Goal: Information Seeking & Learning: Learn about a topic

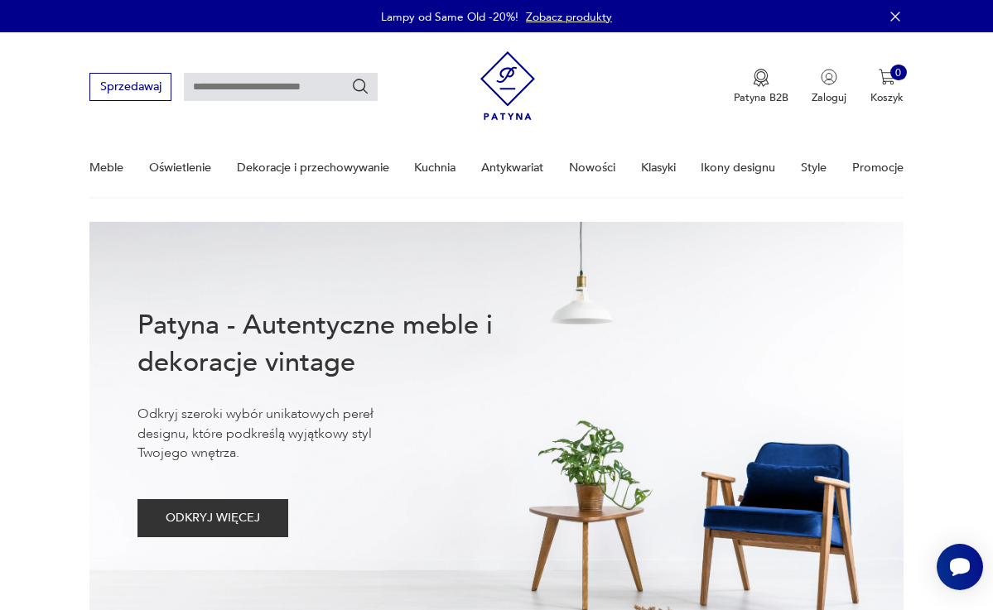
click at [243, 73] on input "text" at bounding box center [281, 87] width 194 height 28
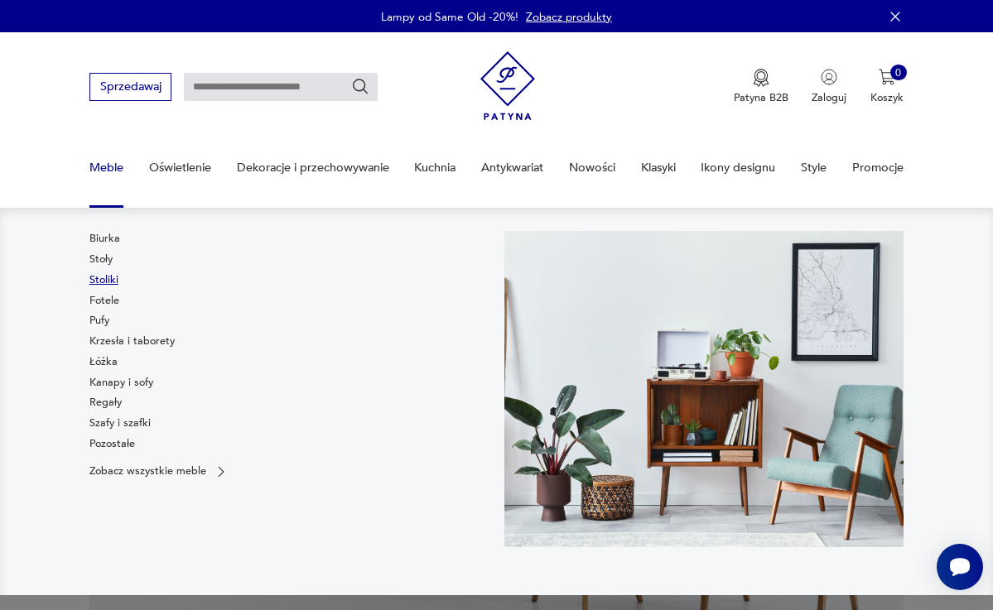
click at [97, 279] on link "Stoliki" at bounding box center [103, 279] width 29 height 15
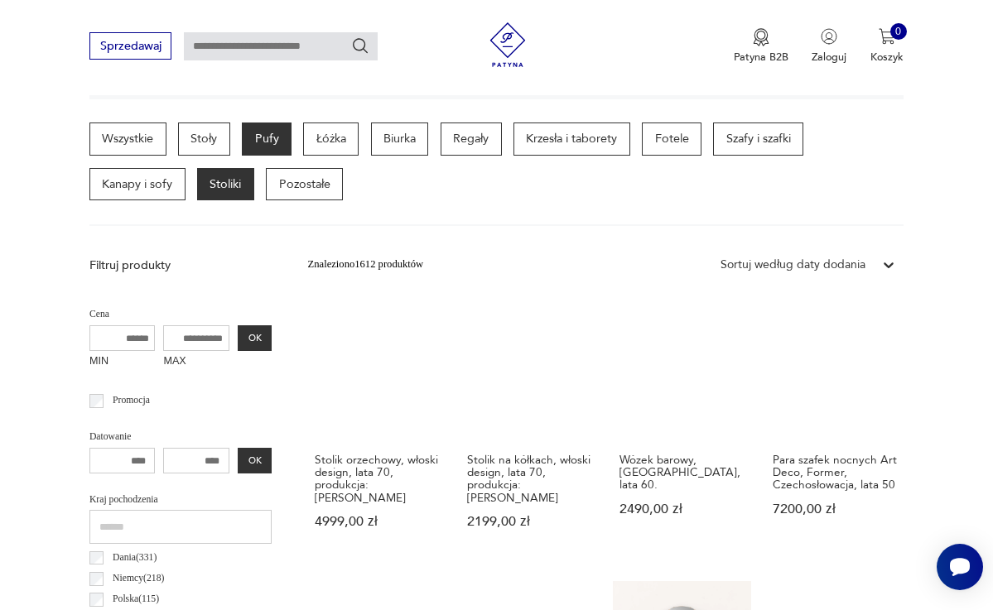
scroll to position [388, 0]
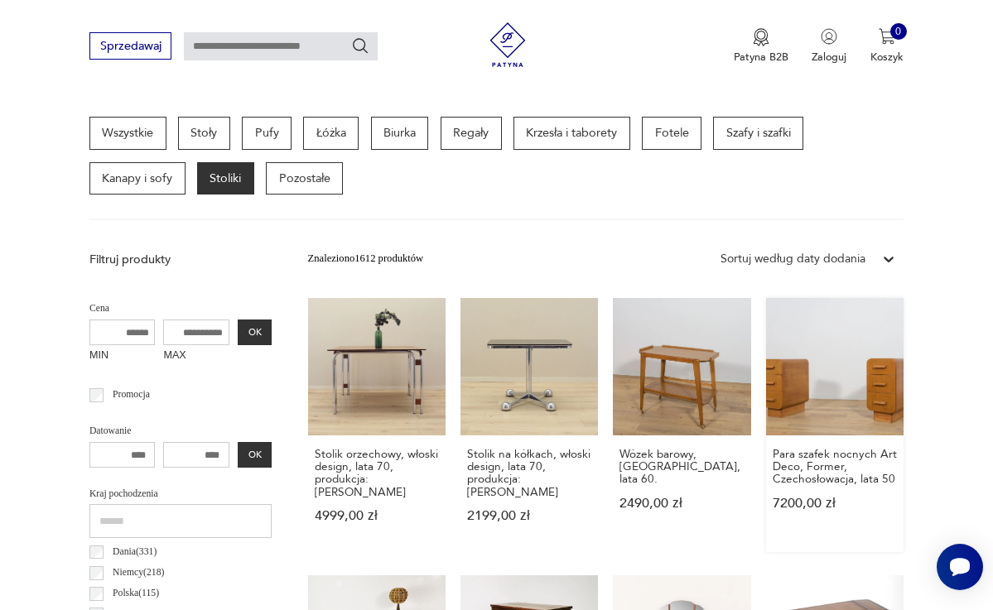
click at [845, 388] on link "Para szafek nocnych Art Deco, Former, Czechosłowacja, lata 50 7200,00 zł" at bounding box center [834, 425] width 137 height 254
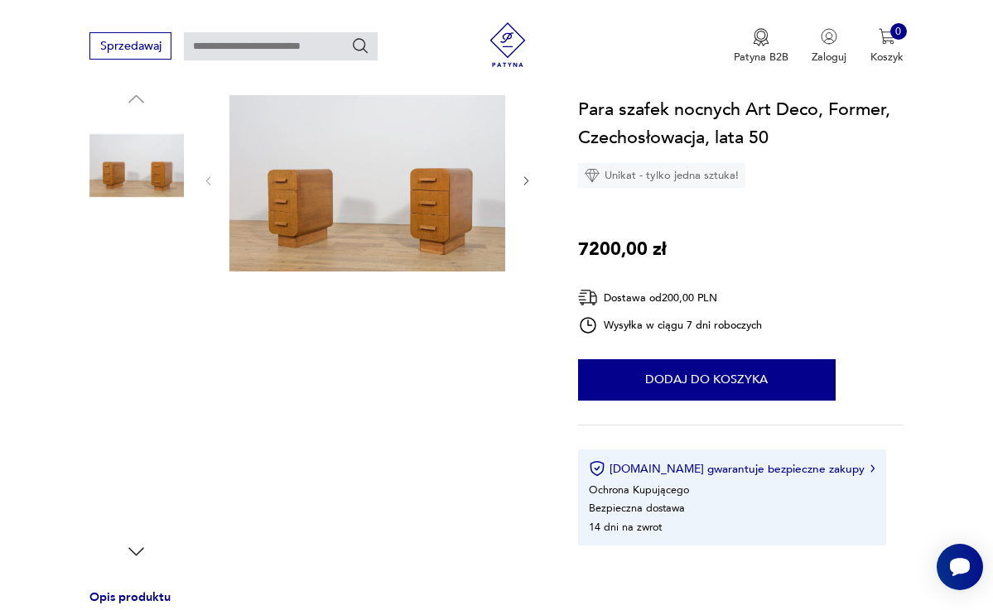
click at [436, 224] on img at bounding box center [367, 180] width 277 height 185
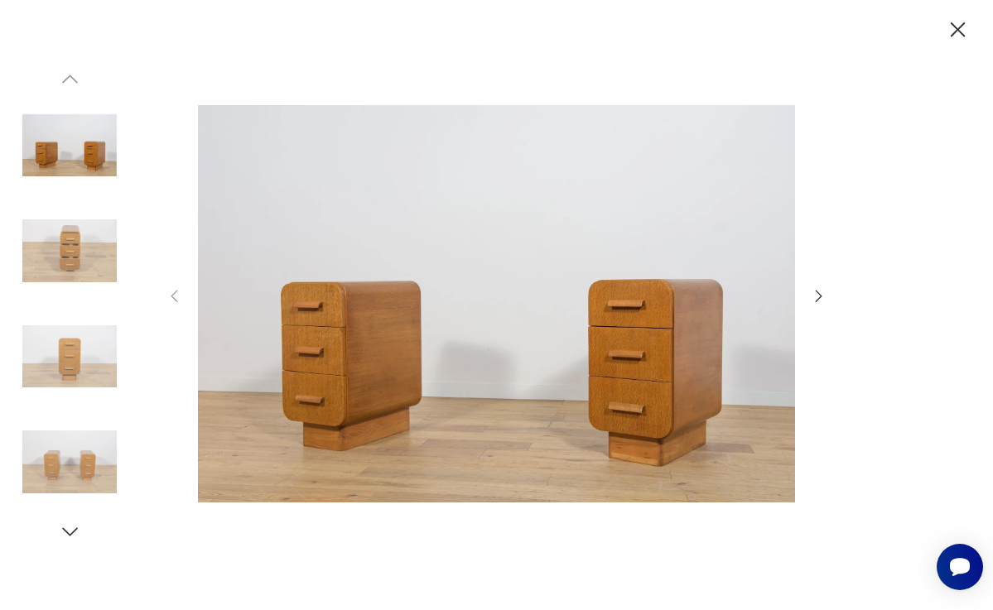
click at [815, 297] on icon "button" at bounding box center [819, 296] width 18 height 18
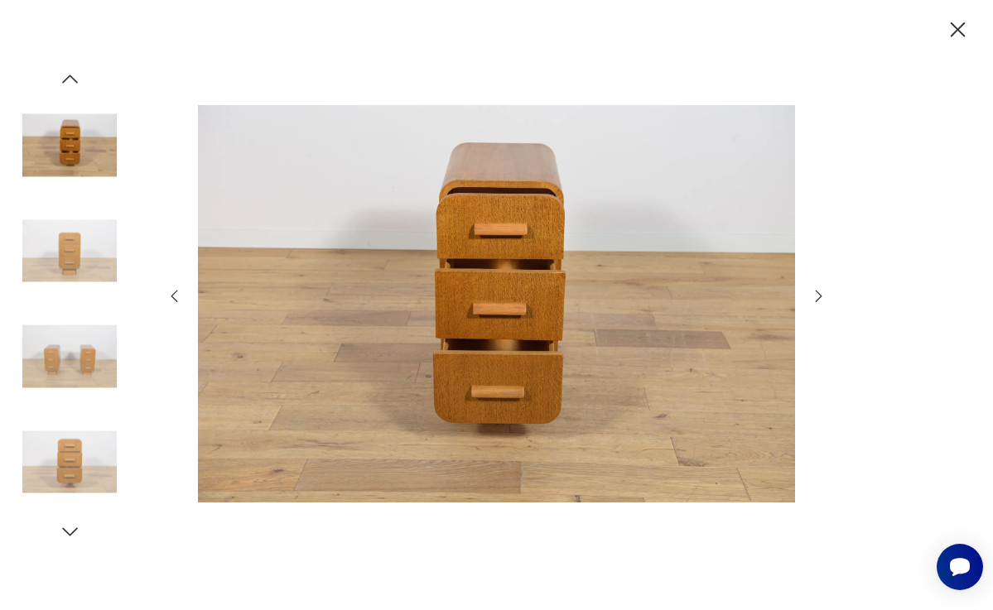
click at [815, 297] on icon "button" at bounding box center [819, 296] width 18 height 18
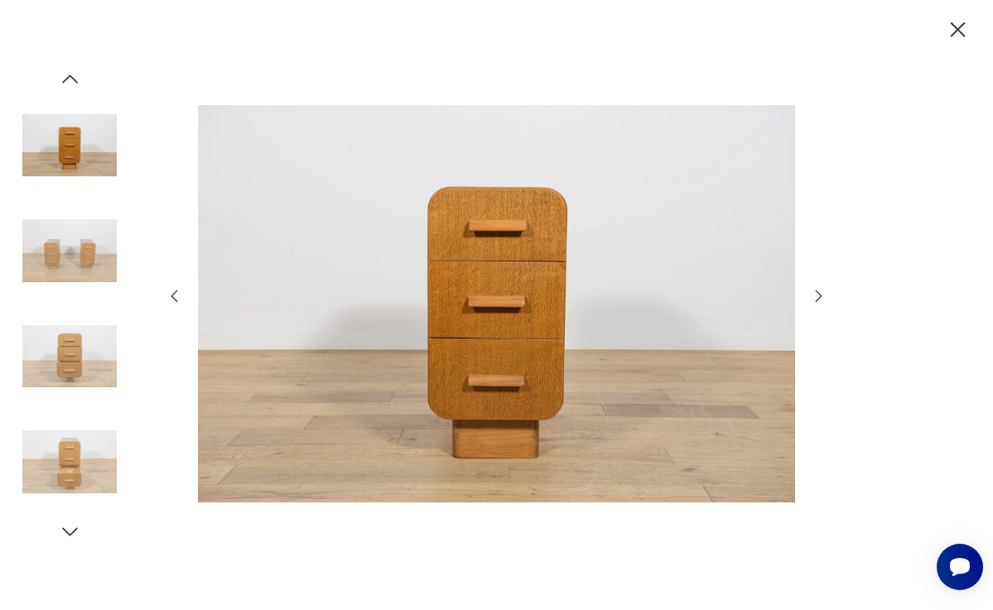
click at [815, 297] on icon "button" at bounding box center [819, 296] width 18 height 18
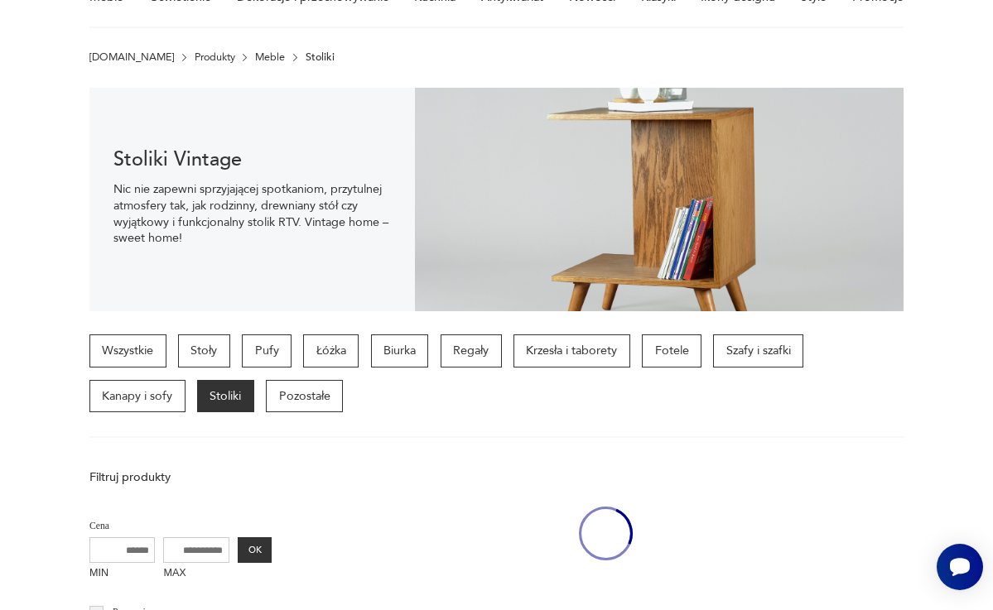
scroll to position [388, 0]
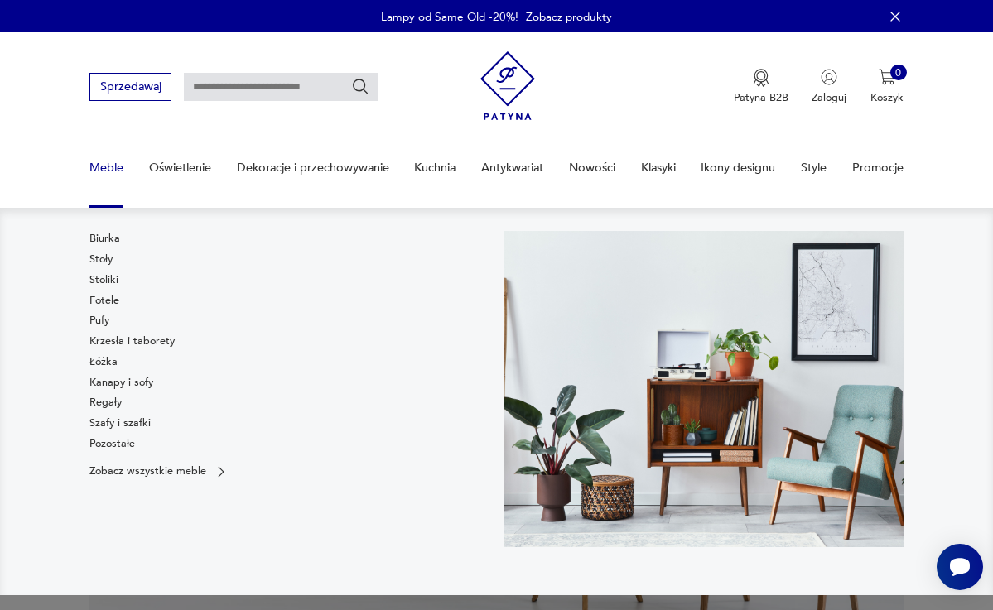
click at [98, 277] on link "Stoliki" at bounding box center [103, 279] width 29 height 15
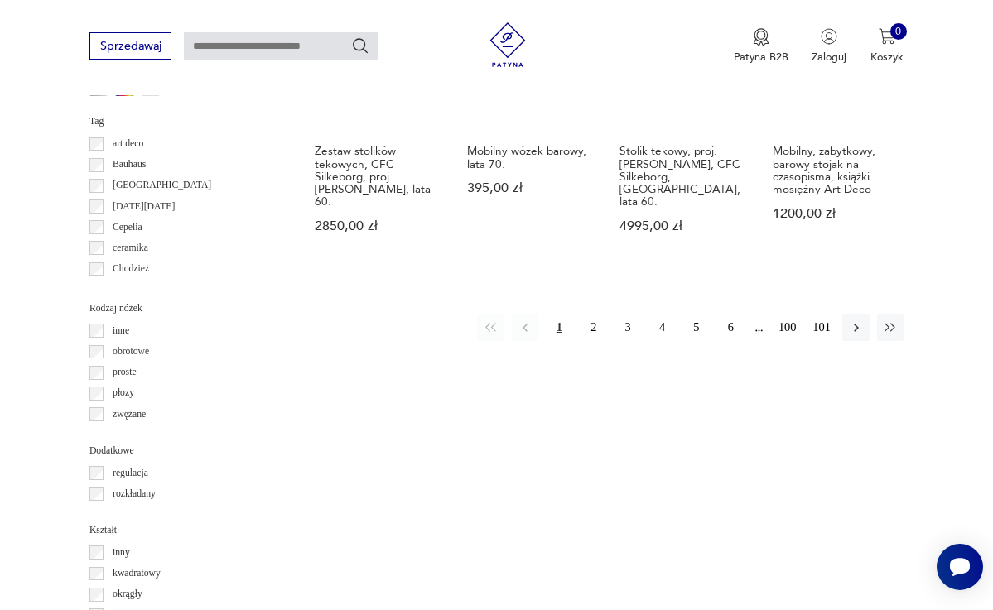
scroll to position [1534, 0]
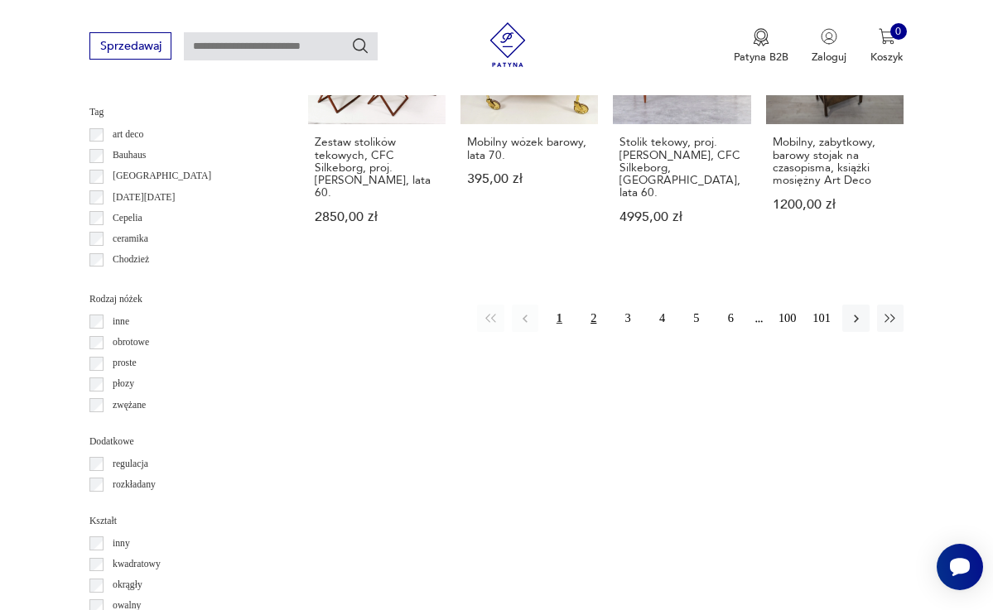
click at [590, 314] on button "2" at bounding box center [593, 318] width 26 height 26
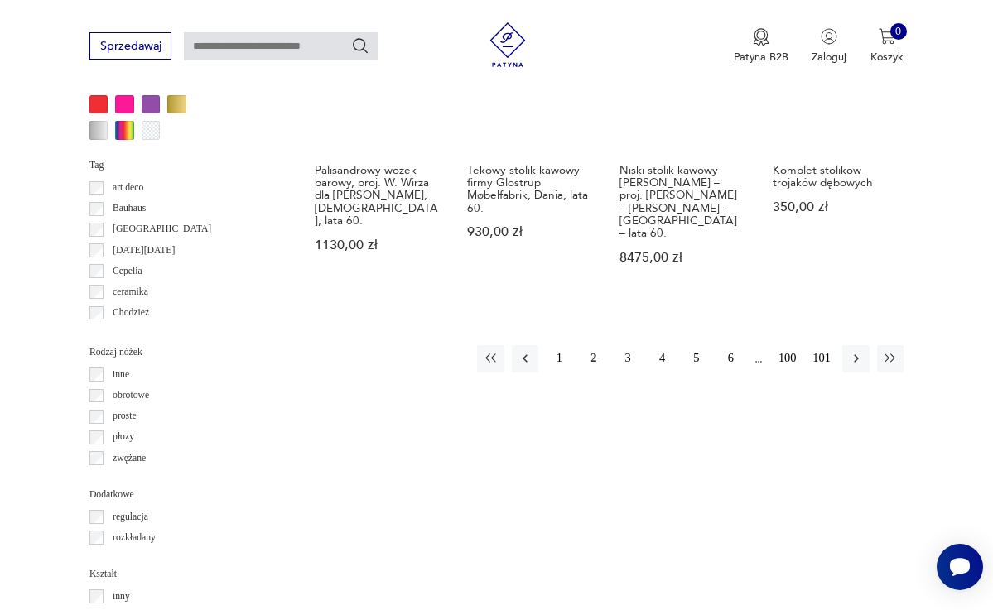
scroll to position [1494, 0]
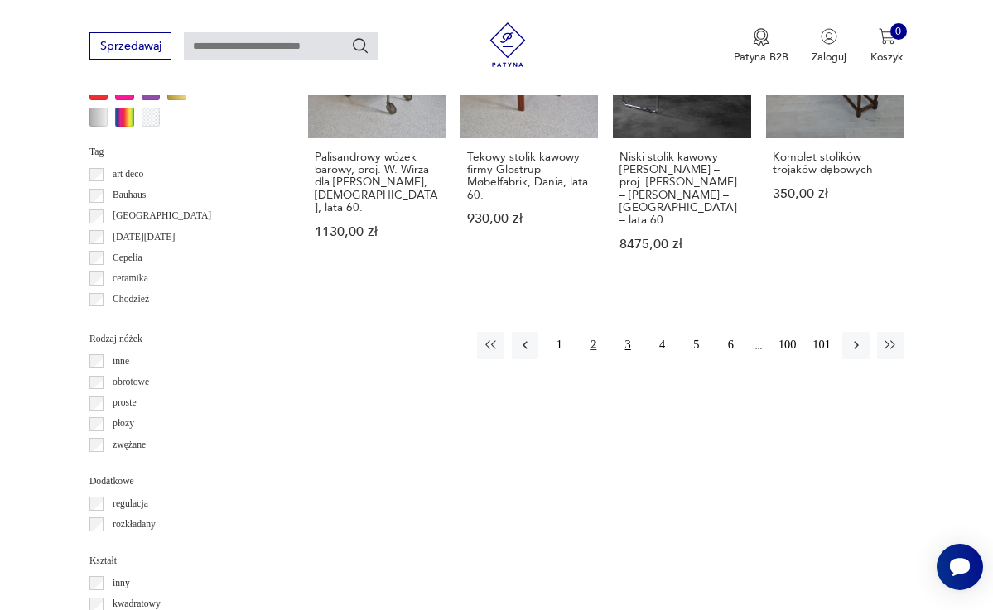
click at [624, 340] on button "3" at bounding box center [627, 345] width 26 height 26
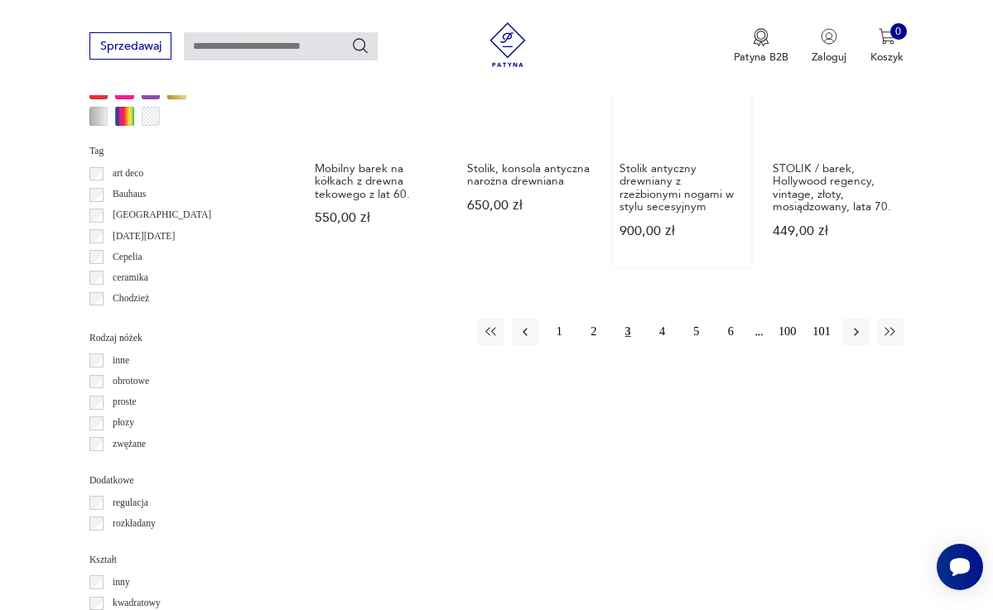
scroll to position [1544, 0]
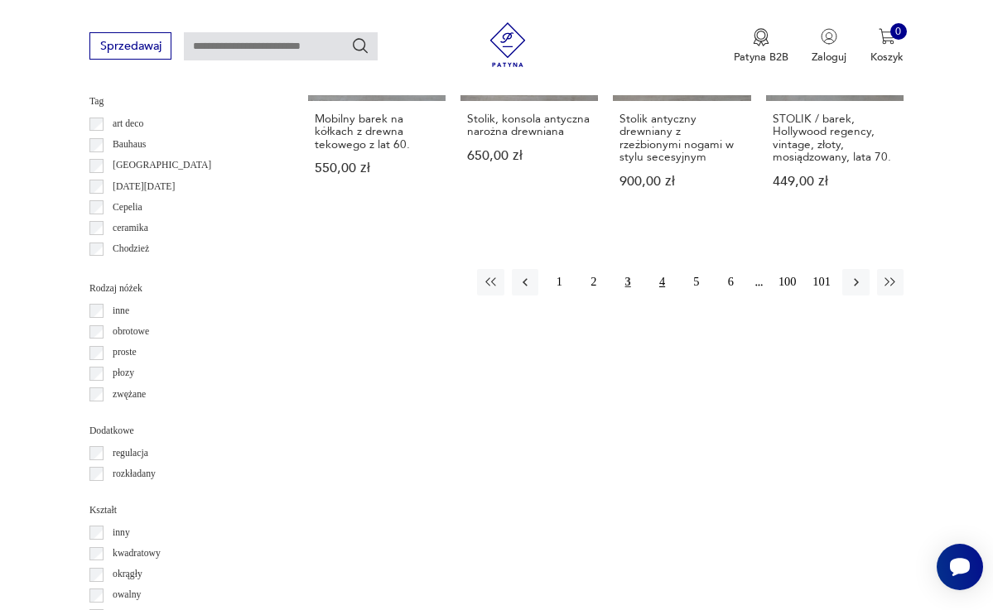
click at [662, 291] on button "4" at bounding box center [661, 282] width 26 height 26
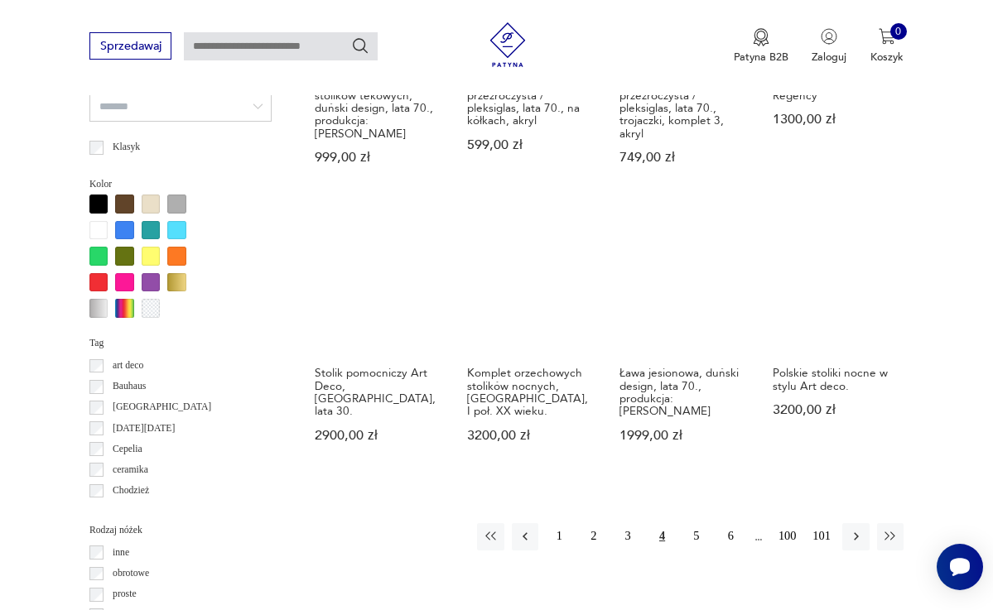
scroll to position [1308, 0]
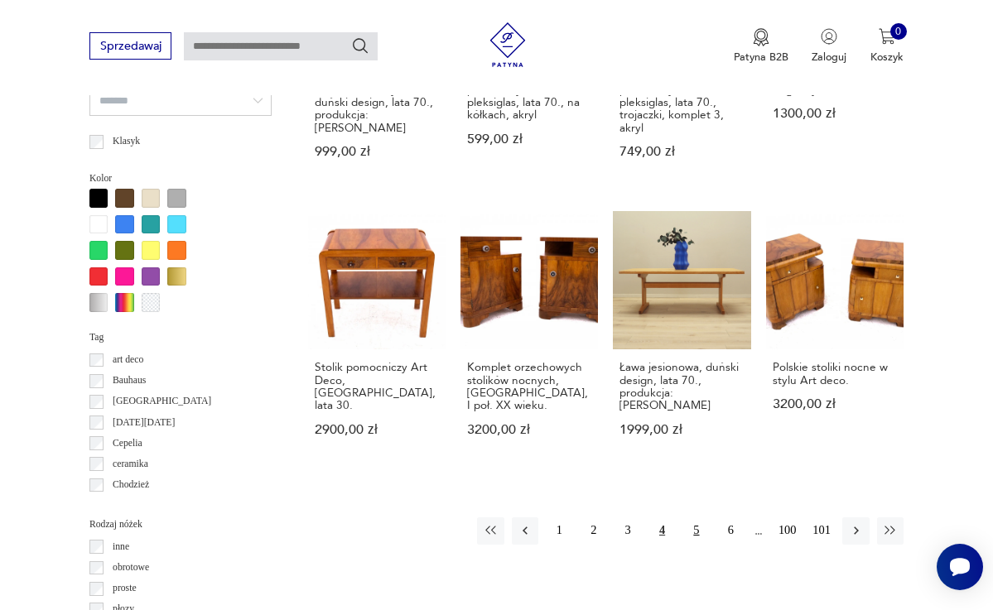
click at [691, 527] on button "5" at bounding box center [696, 531] width 26 height 26
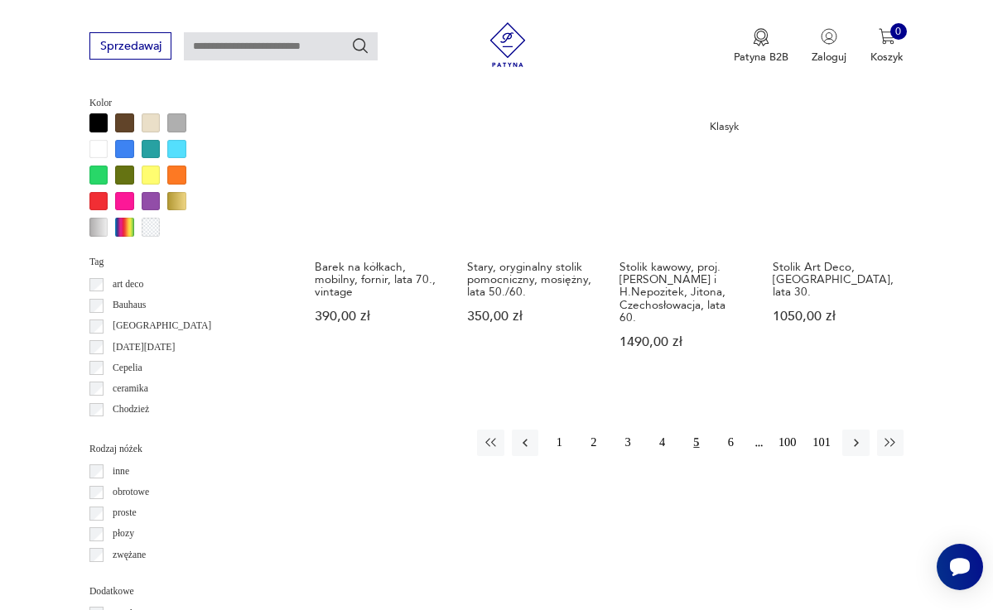
scroll to position [1407, 0]
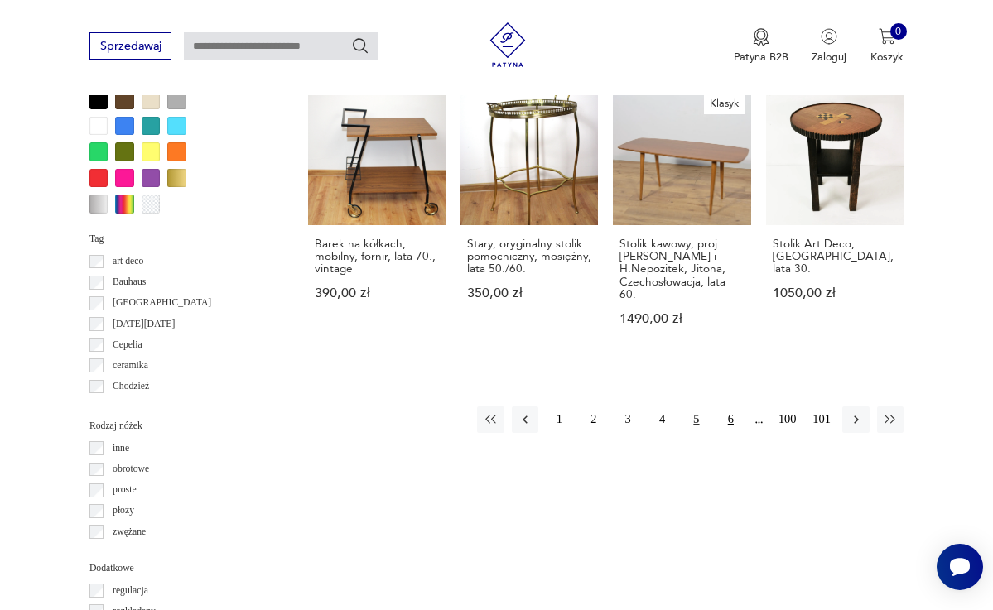
click at [730, 430] on button "6" at bounding box center [730, 420] width 26 height 26
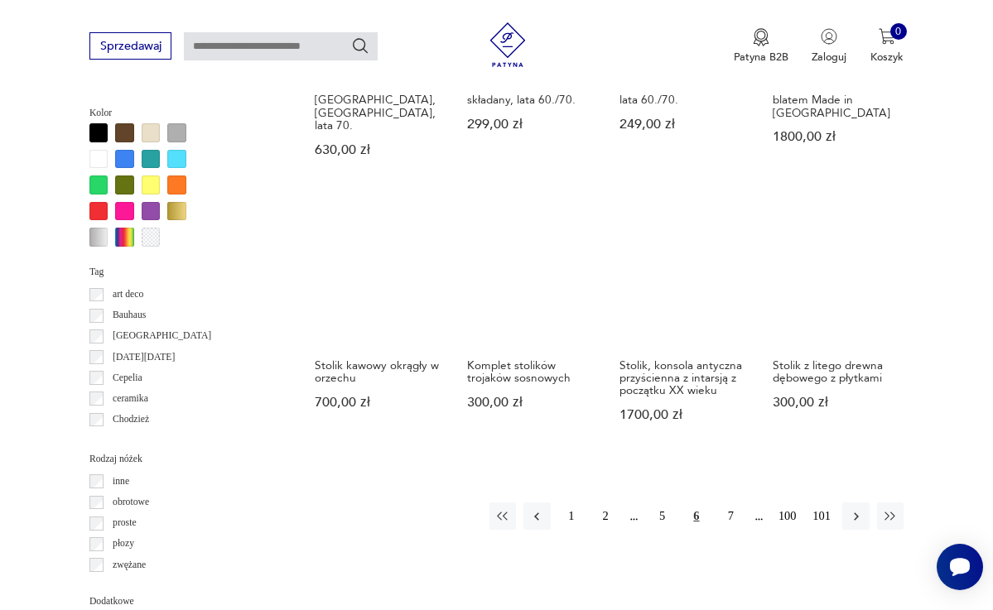
scroll to position [1378, 0]
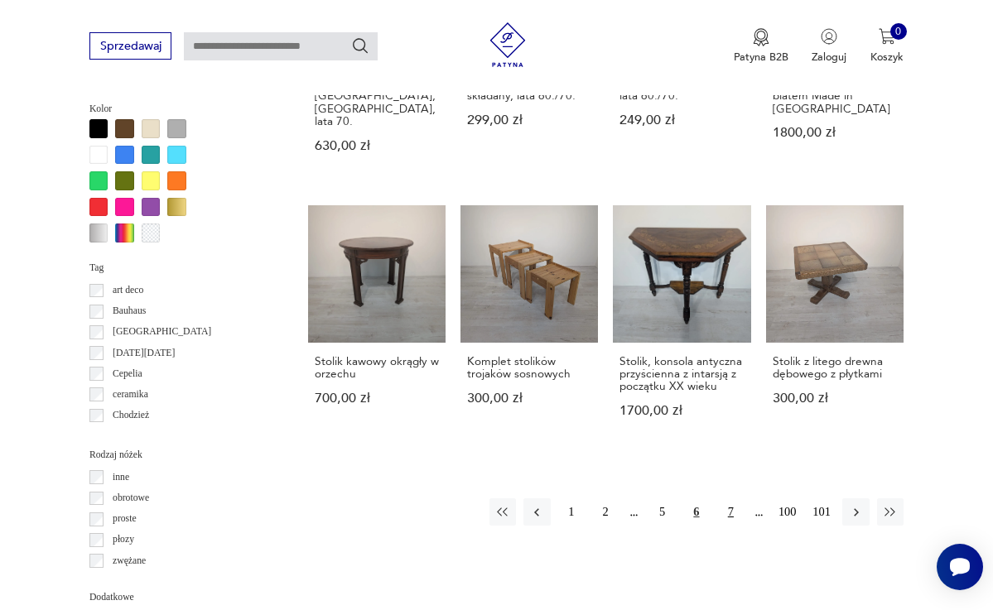
click at [729, 498] on button "7" at bounding box center [730, 511] width 26 height 26
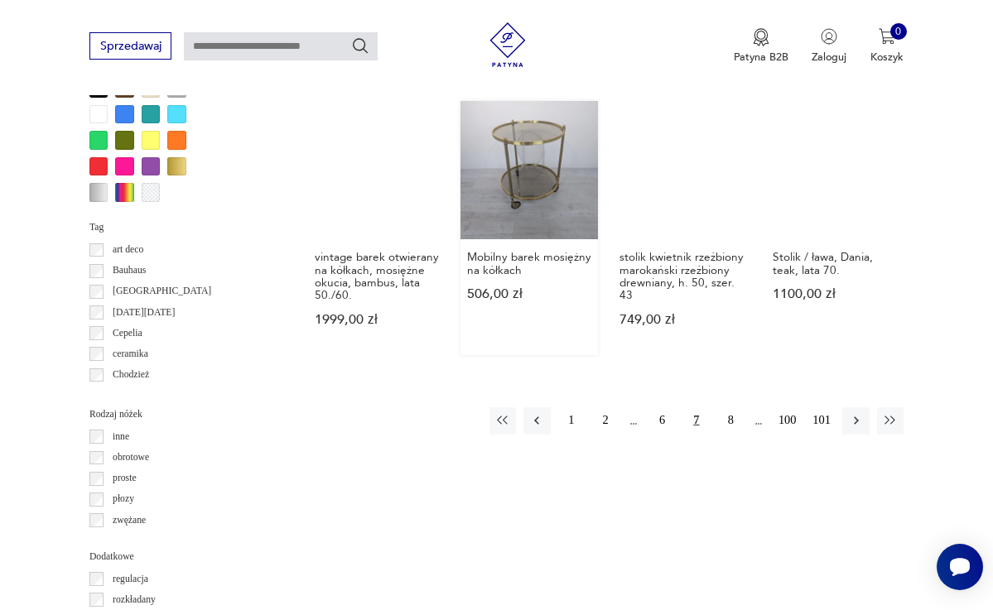
scroll to position [1434, 0]
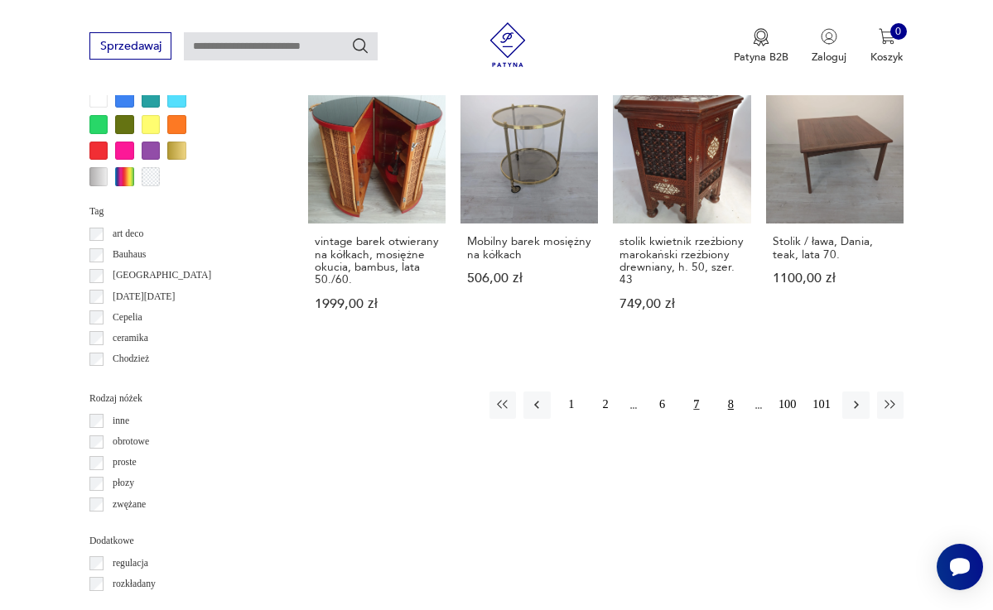
click at [731, 401] on button "8" at bounding box center [730, 405] width 26 height 26
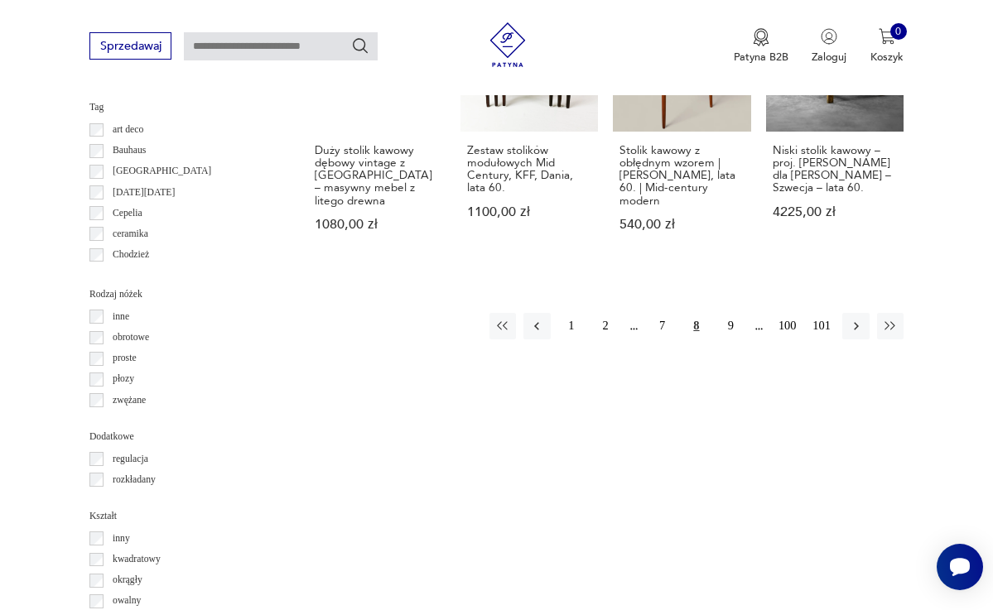
scroll to position [1572, 0]
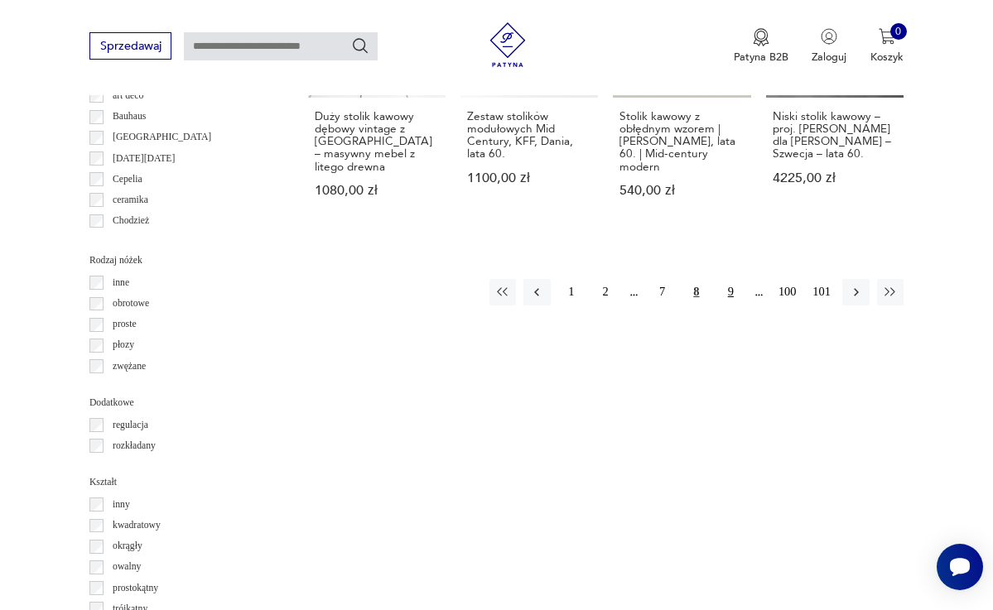
click at [729, 301] on button "9" at bounding box center [730, 292] width 26 height 26
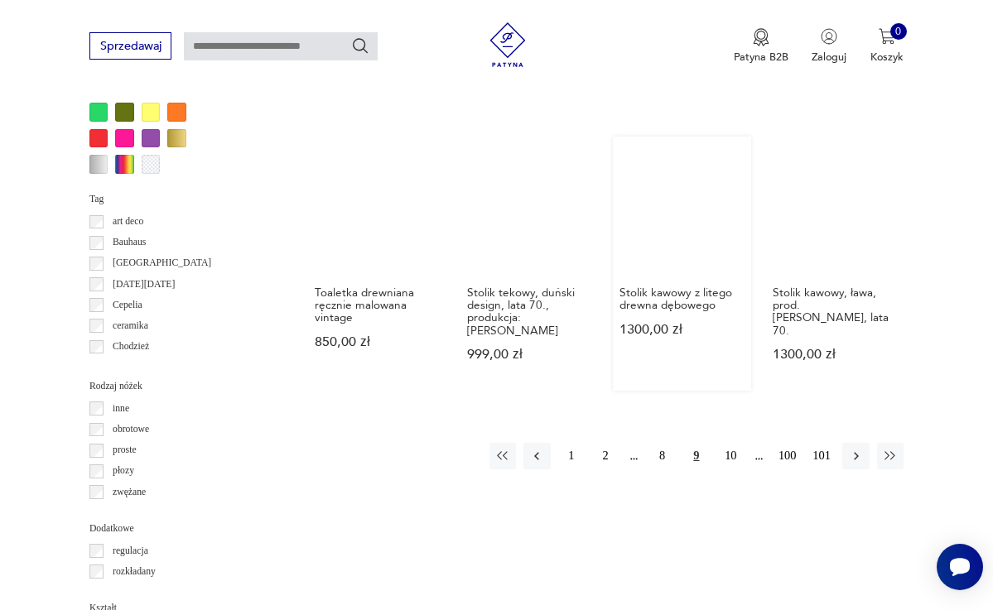
scroll to position [1490, 0]
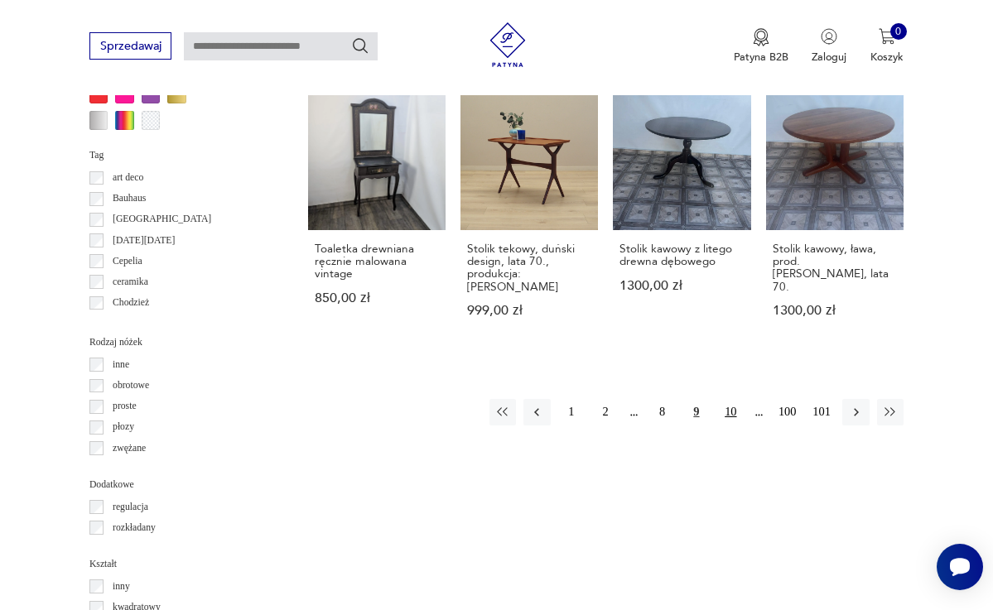
click at [729, 399] on button "10" at bounding box center [730, 412] width 26 height 26
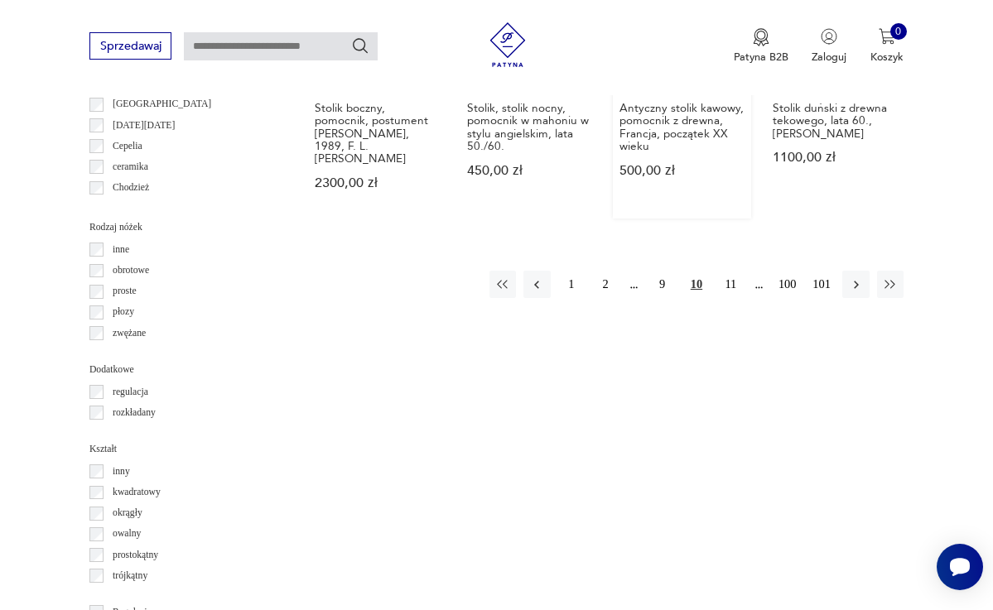
scroll to position [1621, 0]
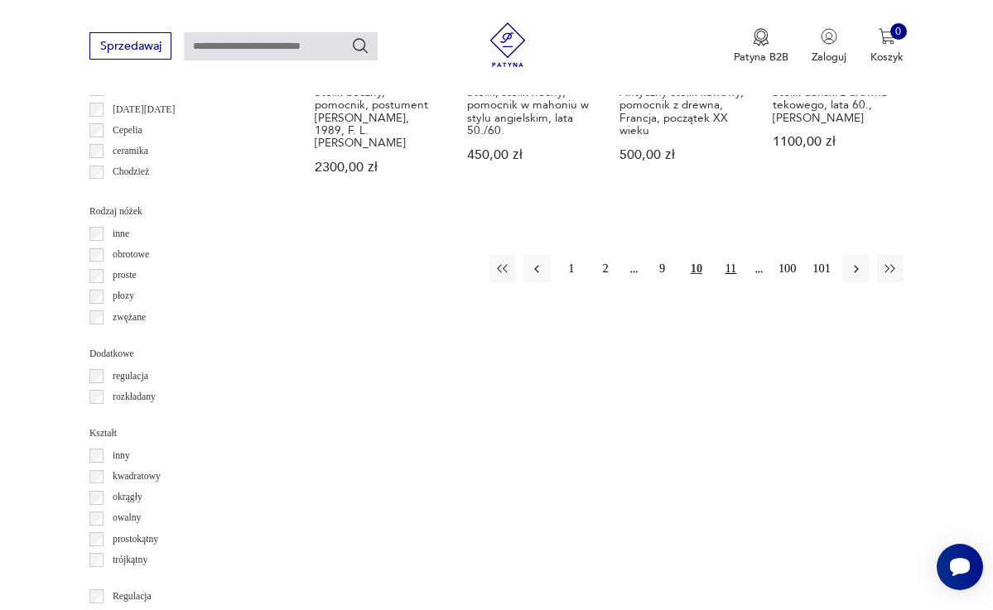
click at [730, 255] on button "11" at bounding box center [730, 268] width 26 height 26
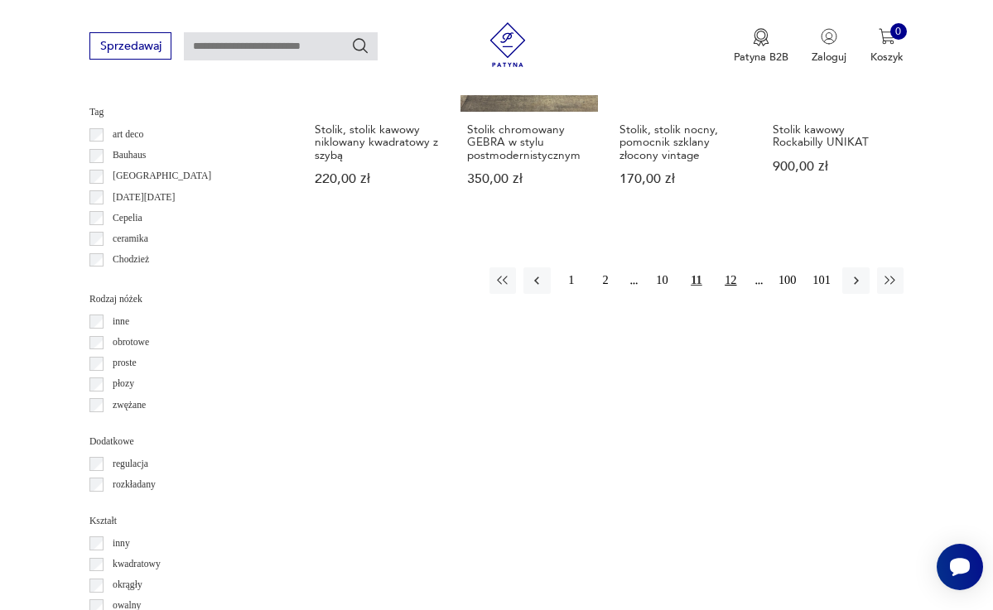
scroll to position [1535, 0]
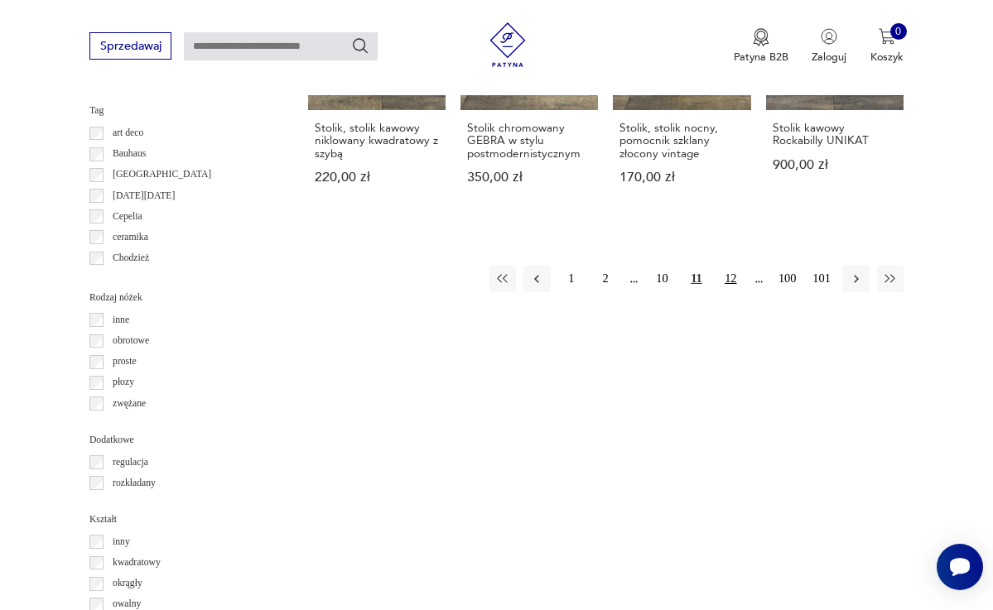
click at [729, 287] on button "12" at bounding box center [730, 279] width 26 height 26
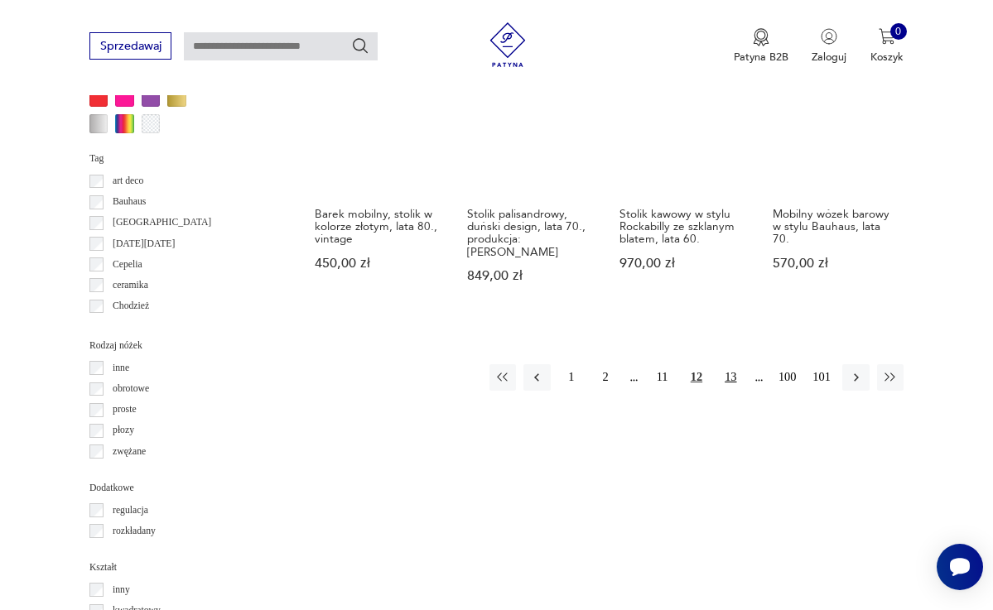
scroll to position [1508, 0]
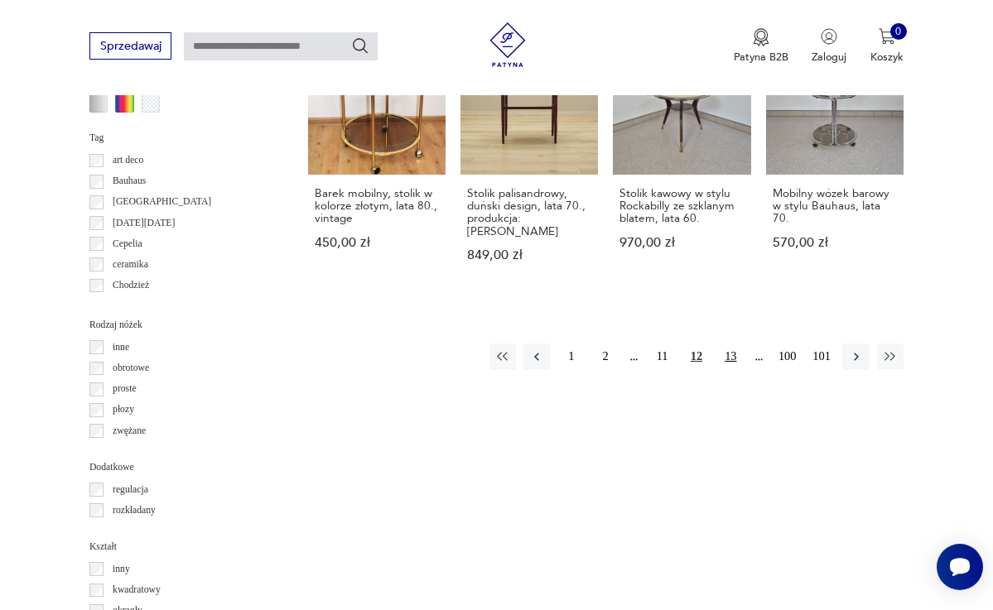
click at [729, 344] on button "13" at bounding box center [730, 357] width 26 height 26
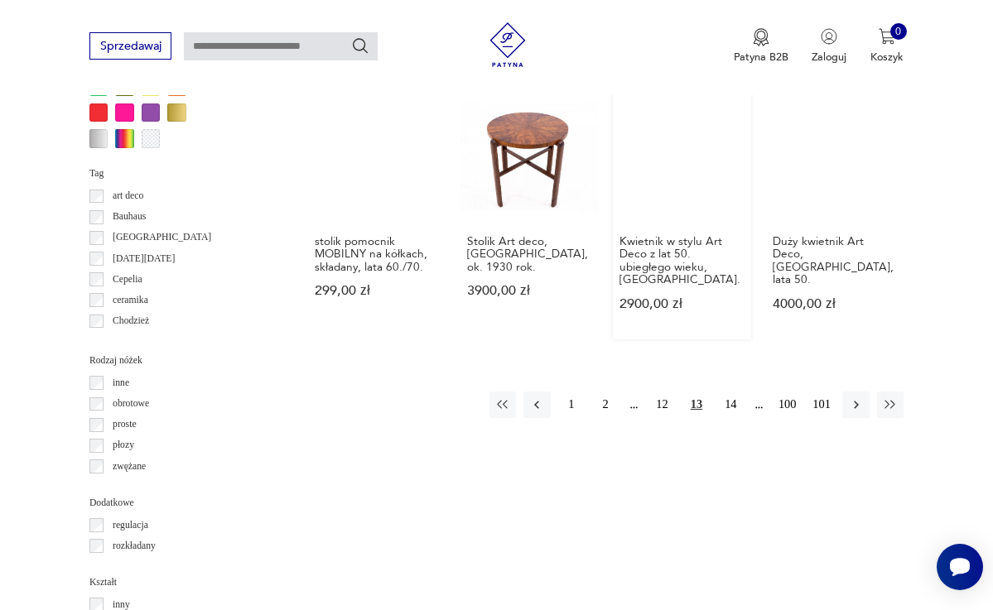
scroll to position [1476, 0]
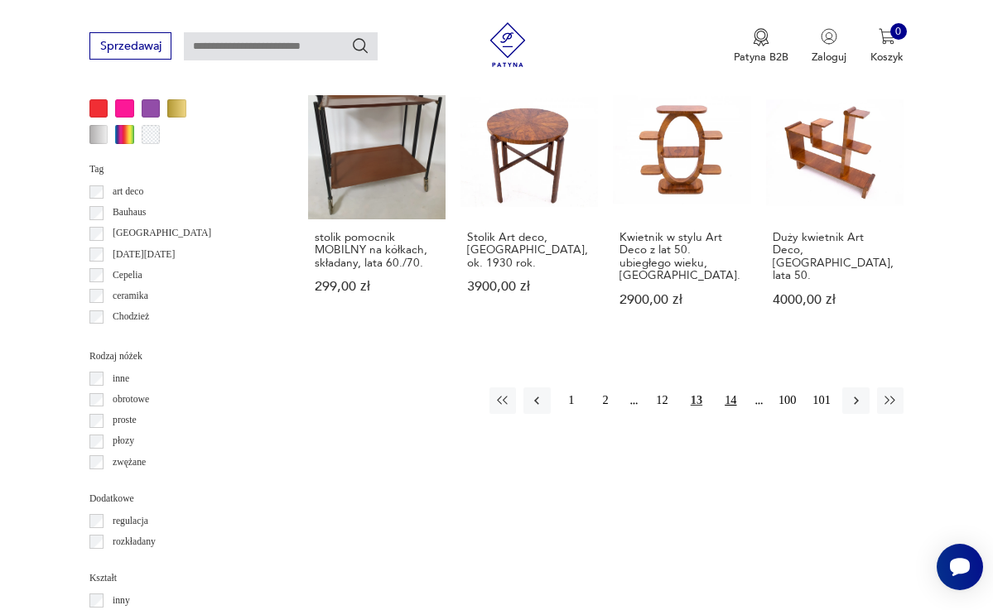
click at [729, 388] on button "14" at bounding box center [730, 401] width 26 height 26
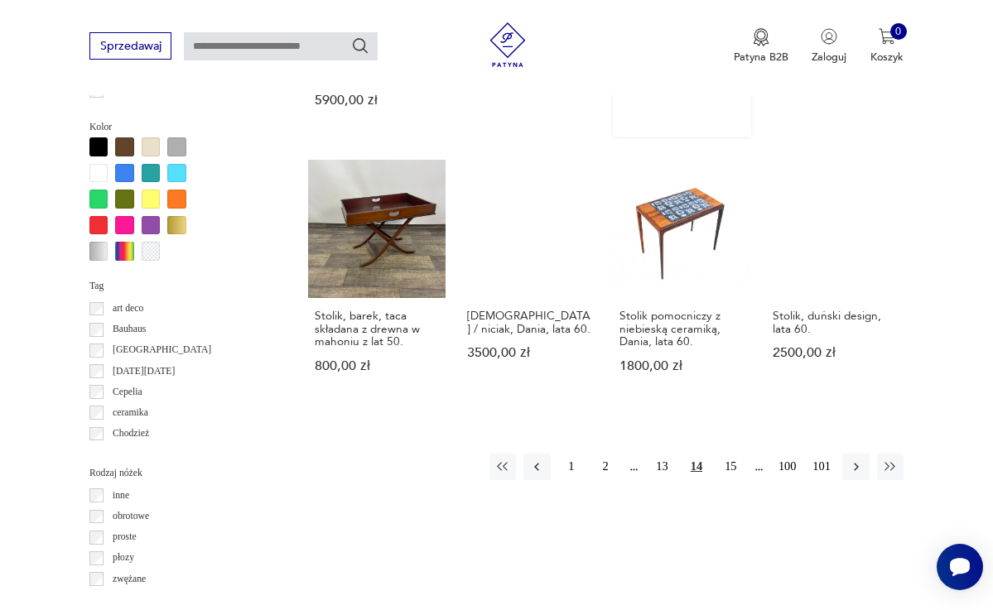
scroll to position [1363, 0]
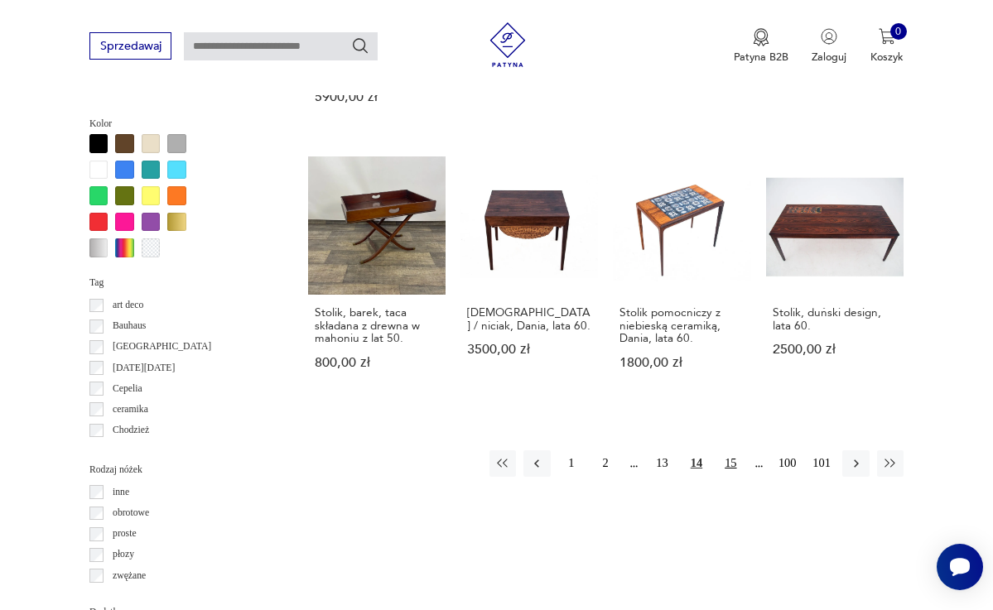
click at [735, 460] on button "15" at bounding box center [730, 463] width 26 height 26
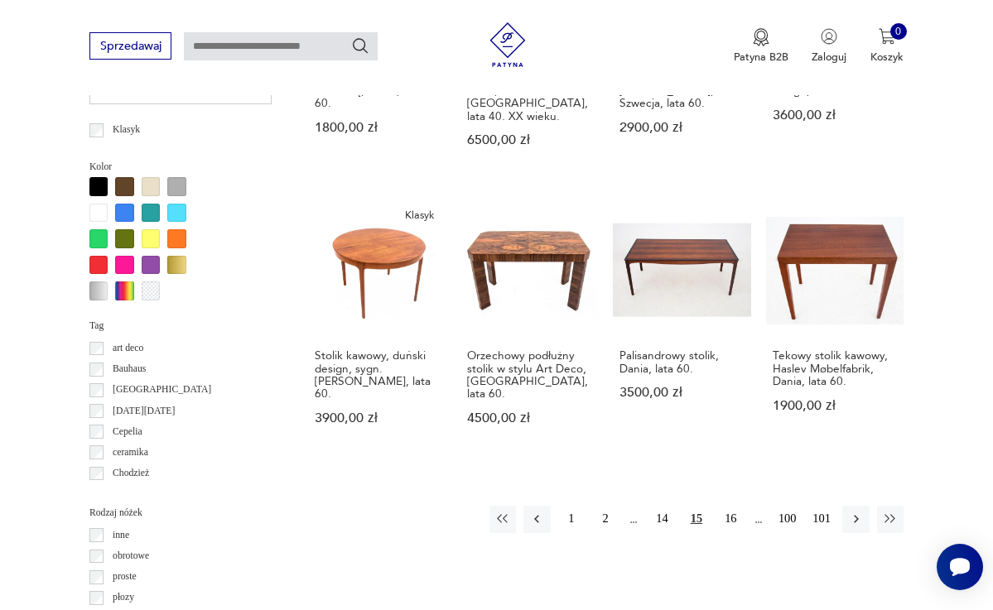
scroll to position [1330, 0]
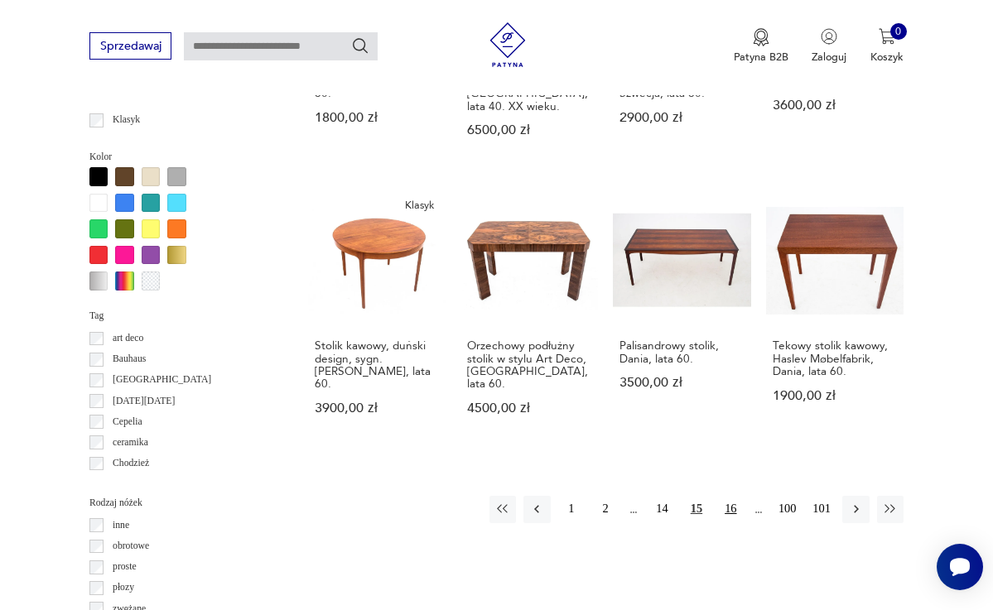
click at [729, 496] on button "16" at bounding box center [730, 509] width 26 height 26
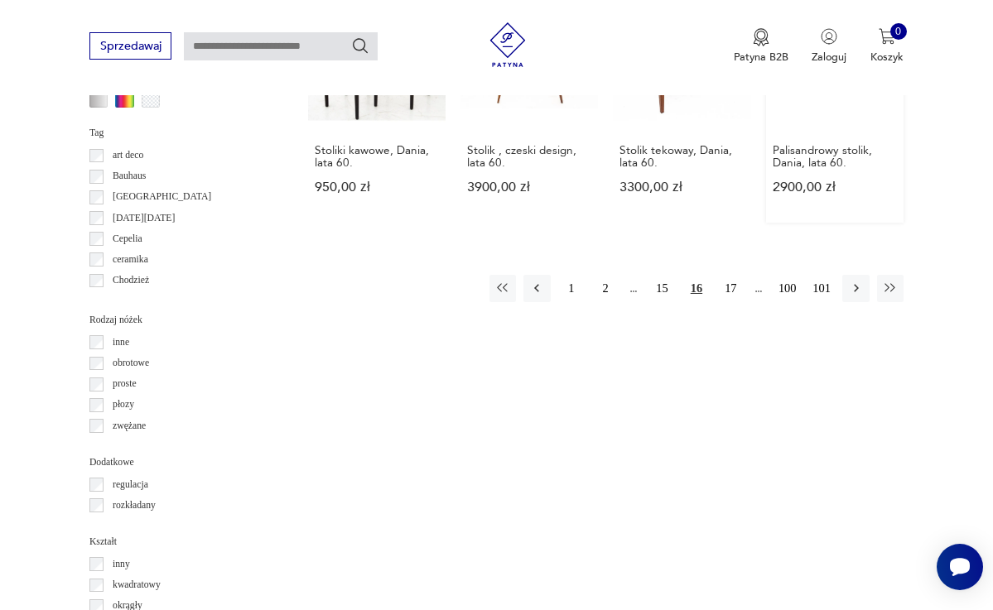
scroll to position [1531, 0]
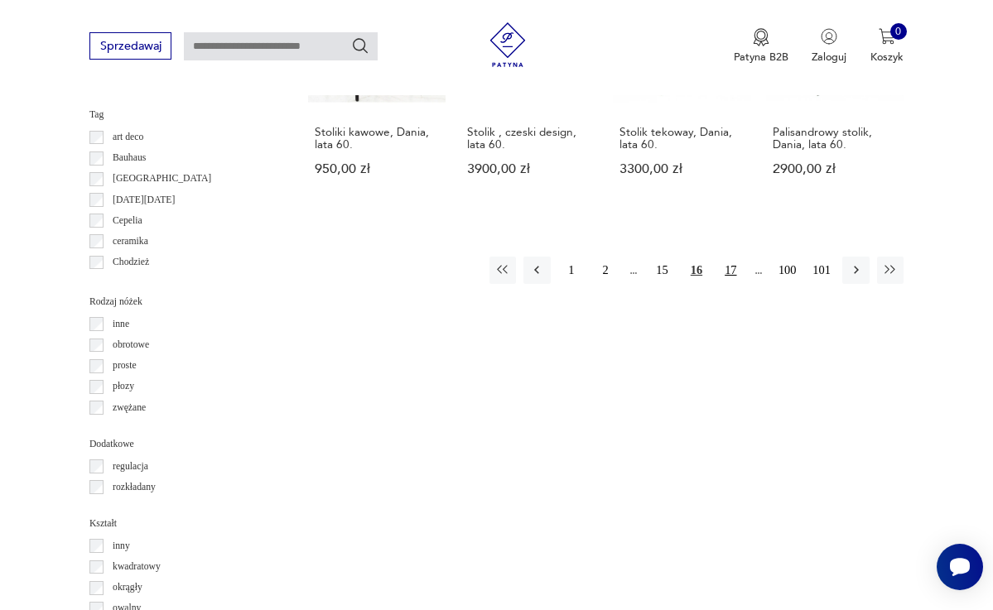
click at [729, 264] on button "17" at bounding box center [730, 270] width 26 height 26
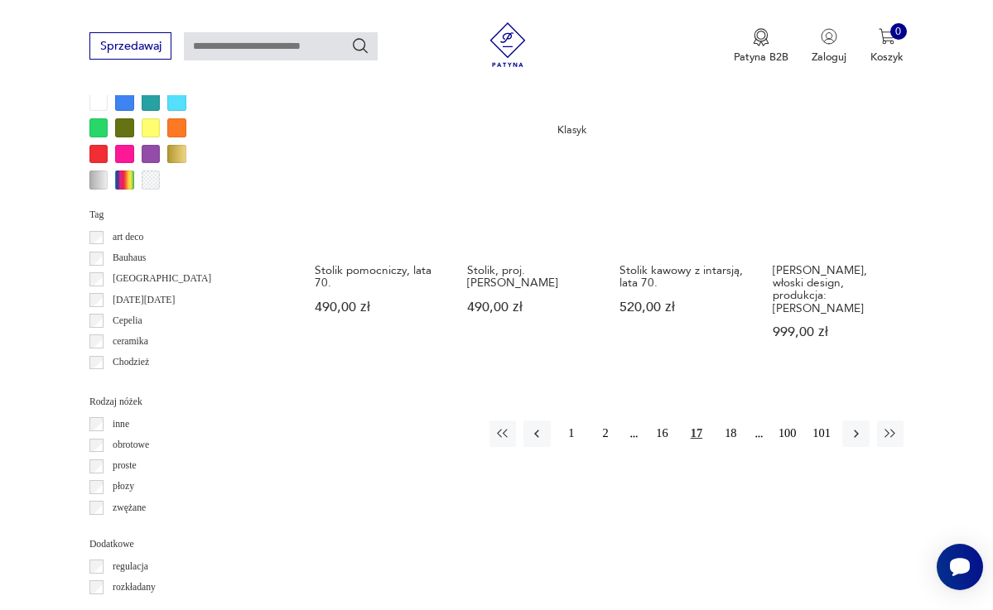
scroll to position [1433, 0]
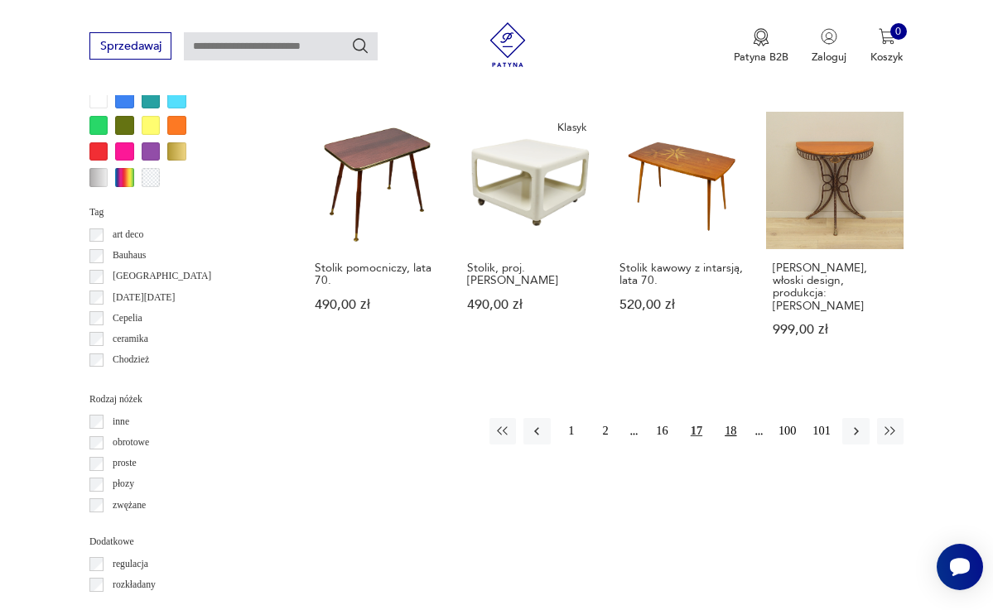
click at [733, 418] on button "18" at bounding box center [730, 431] width 26 height 26
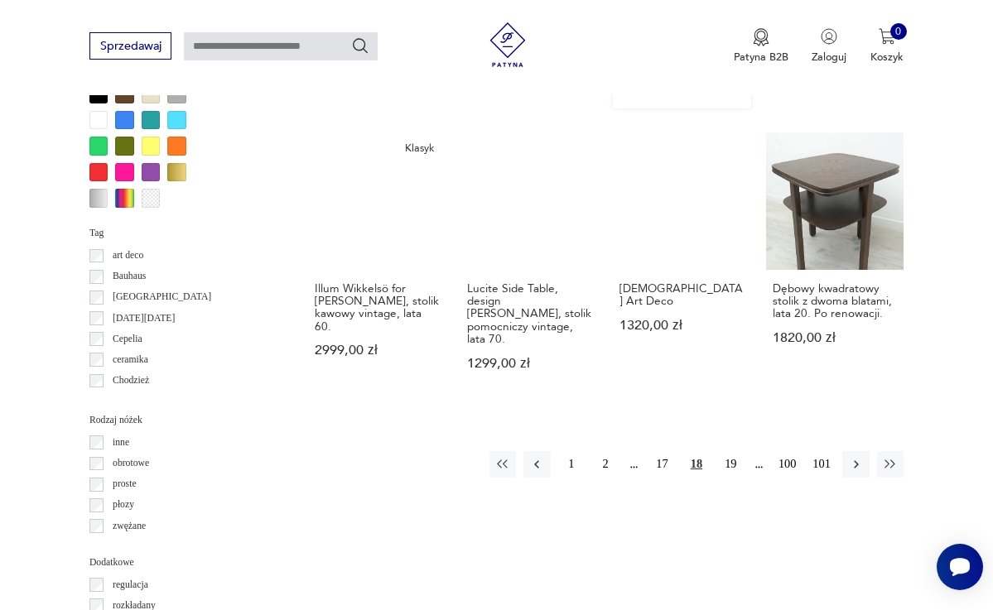
scroll to position [1428, 0]
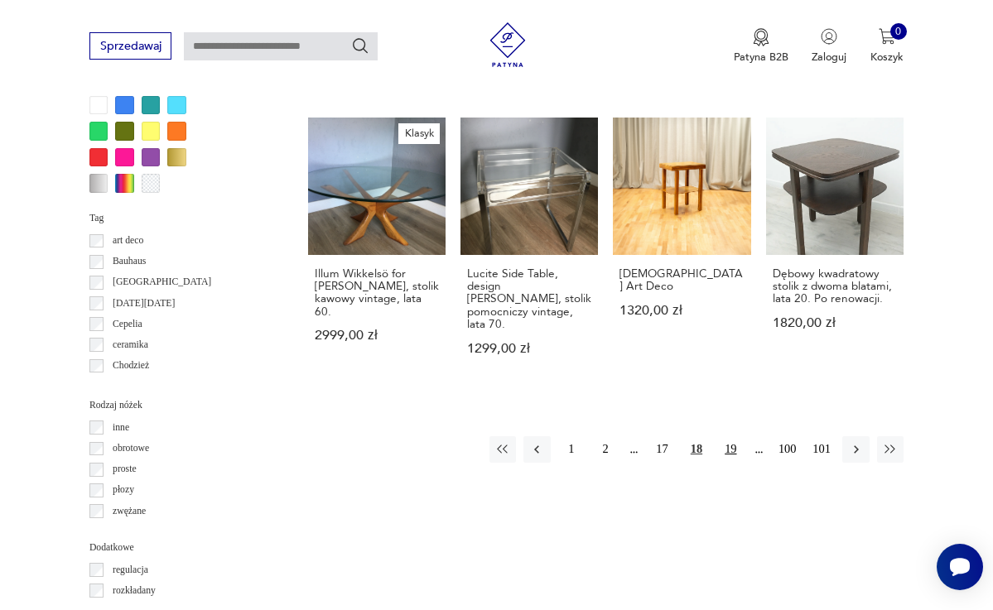
click at [729, 436] on button "19" at bounding box center [730, 449] width 26 height 26
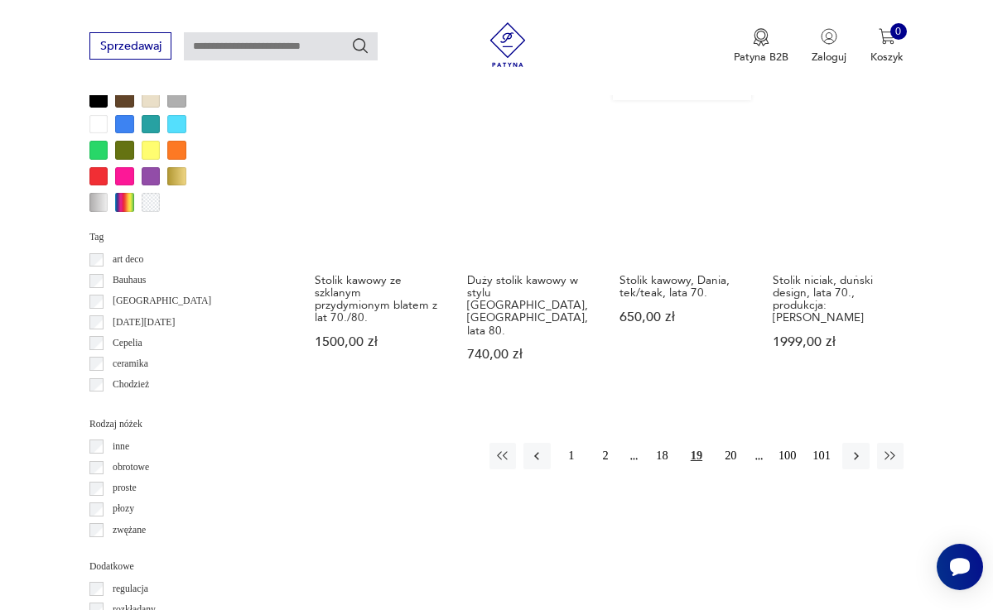
scroll to position [1415, 0]
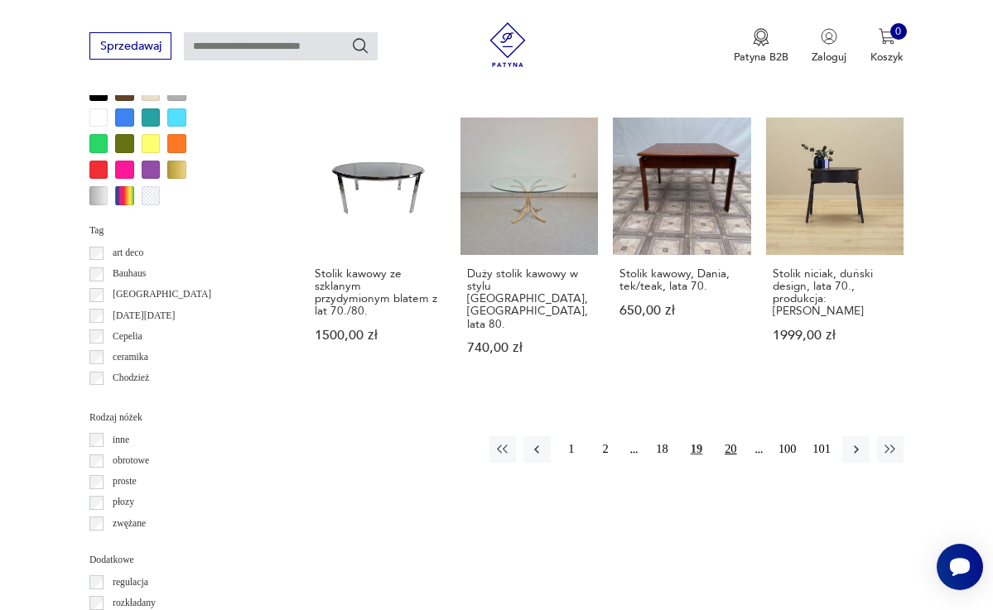
click at [732, 436] on button "20" at bounding box center [730, 449] width 26 height 26
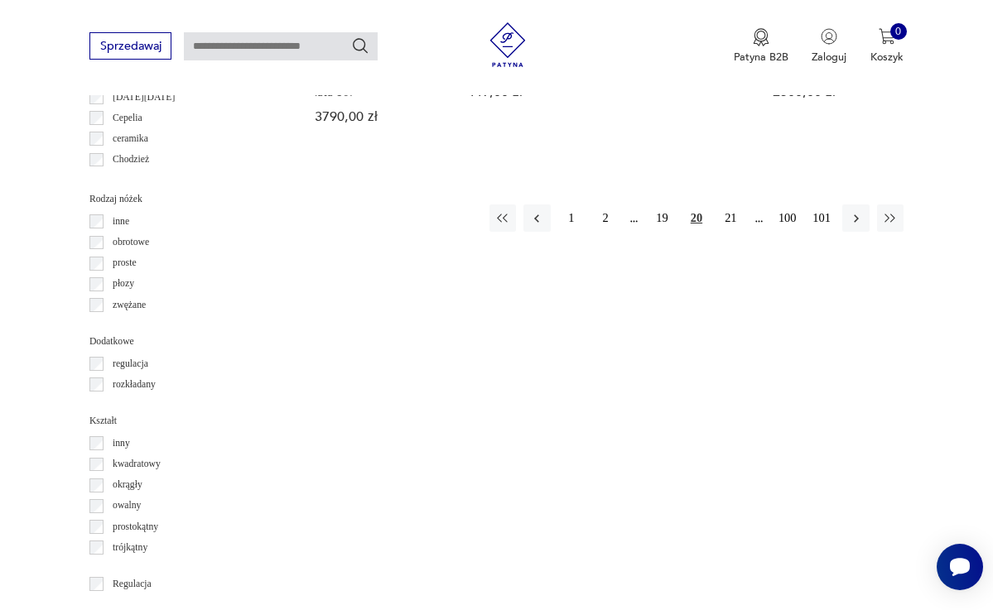
scroll to position [1639, 0]
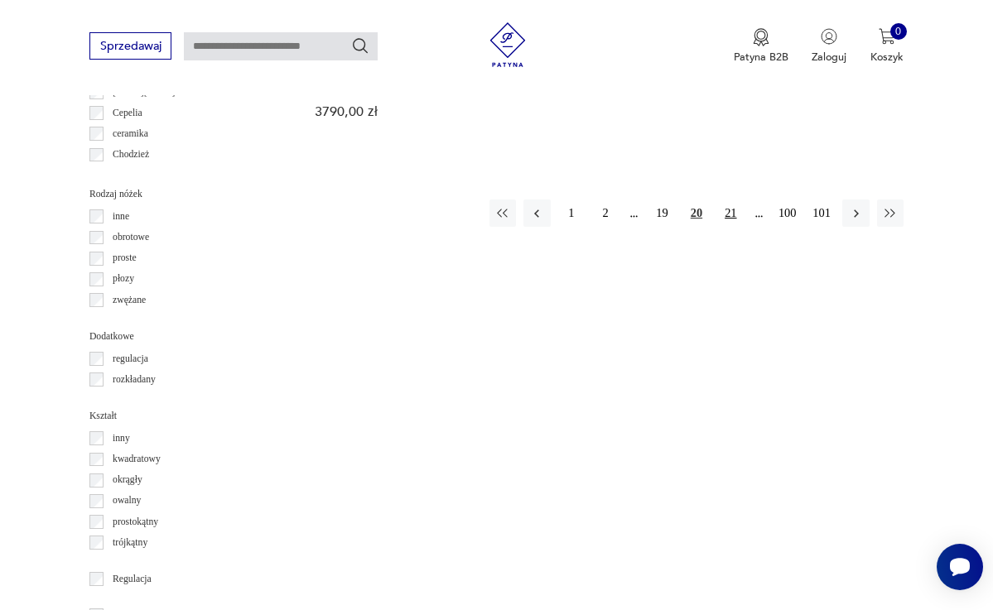
click at [728, 200] on button "21" at bounding box center [730, 213] width 26 height 26
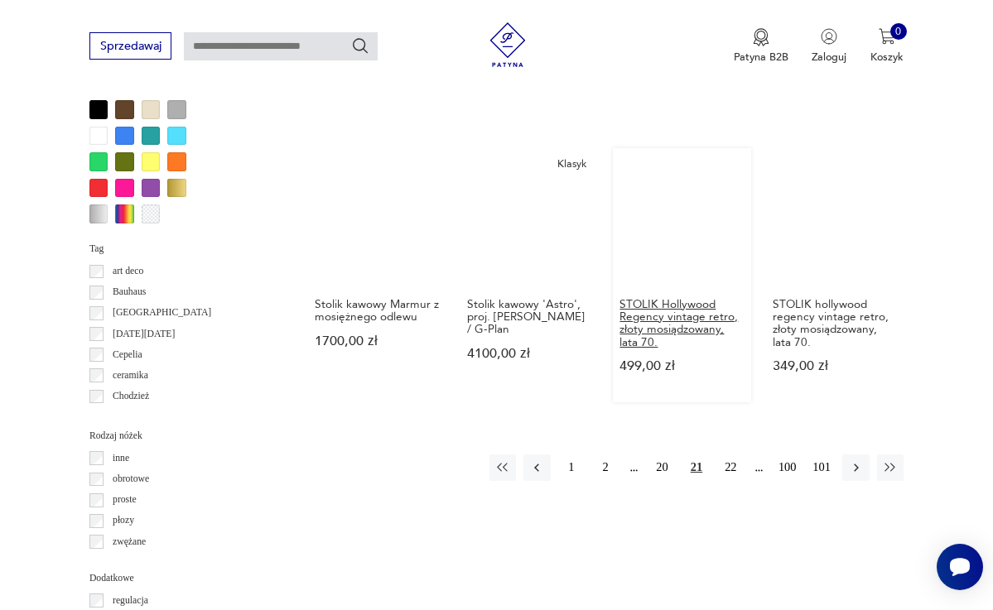
scroll to position [1422, 0]
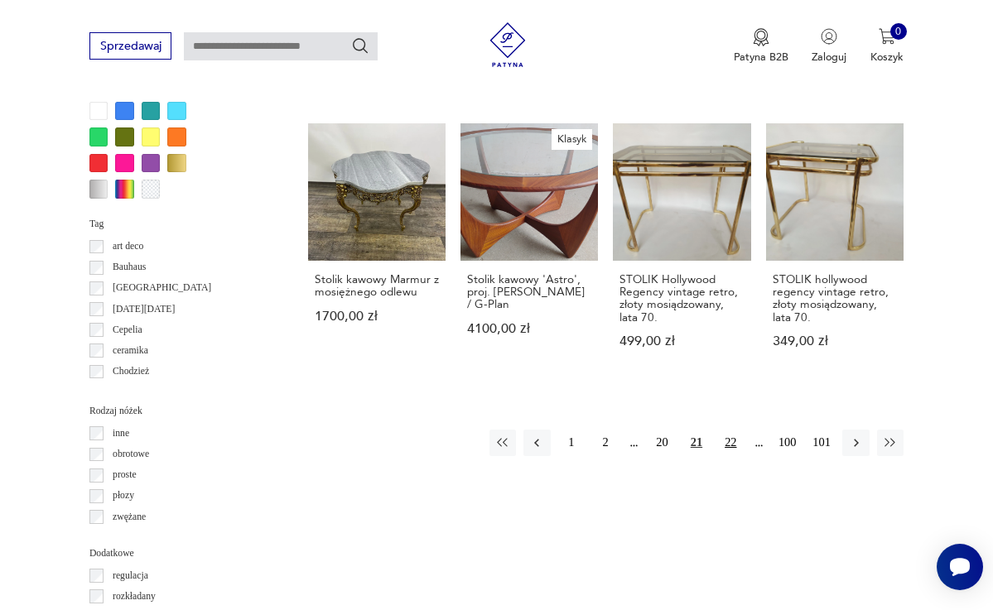
click at [730, 447] on button "22" at bounding box center [730, 443] width 26 height 26
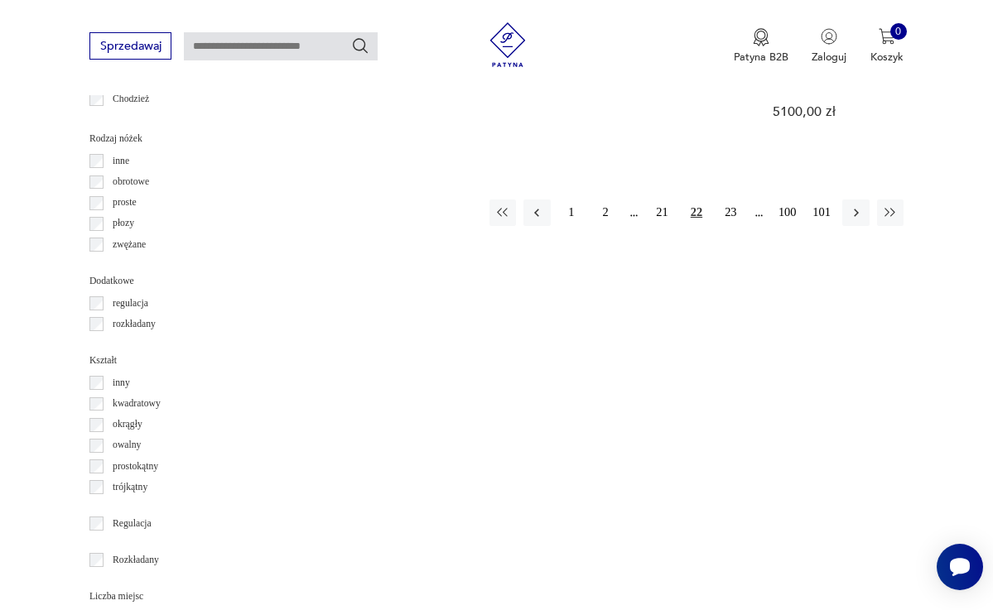
scroll to position [1710, 0]
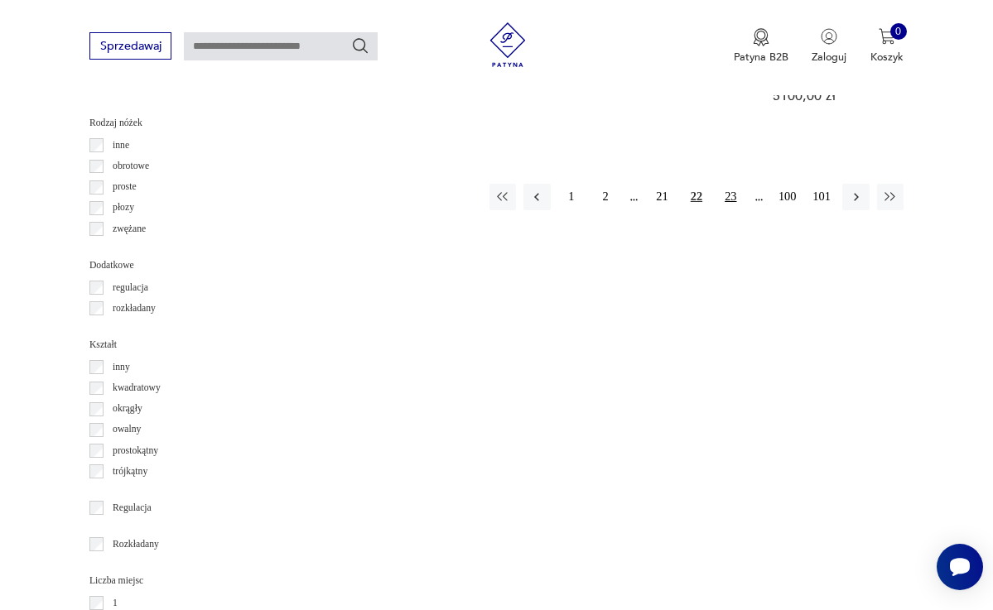
click at [732, 184] on button "23" at bounding box center [730, 197] width 26 height 26
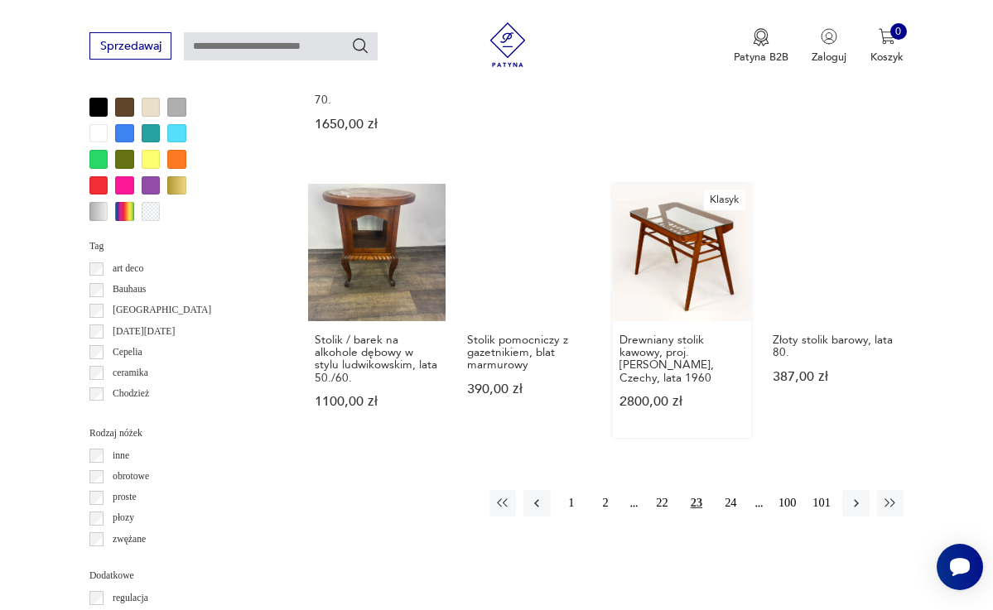
scroll to position [1422, 0]
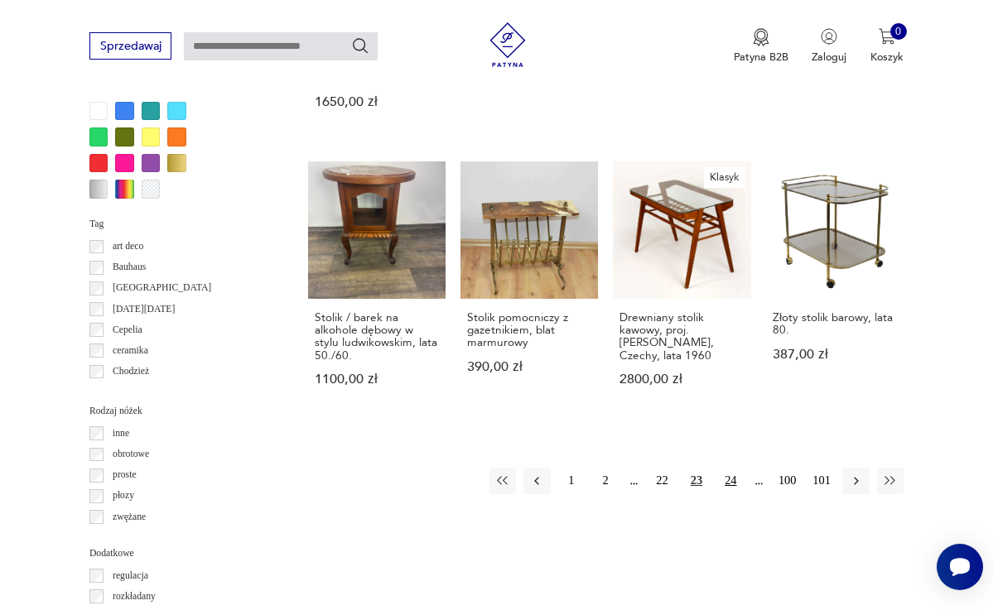
click at [733, 468] on button "24" at bounding box center [730, 481] width 26 height 26
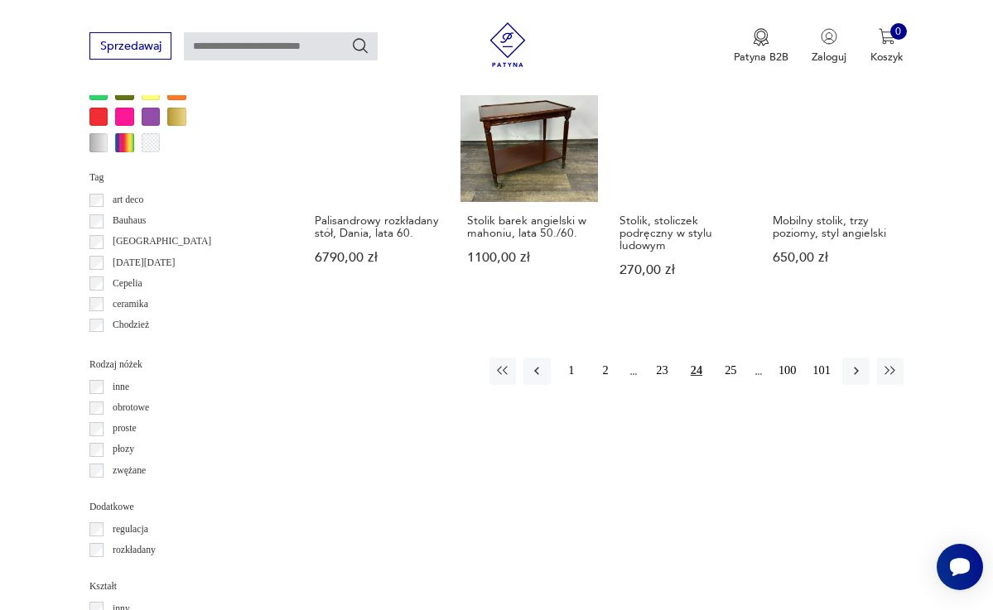
scroll to position [1479, 0]
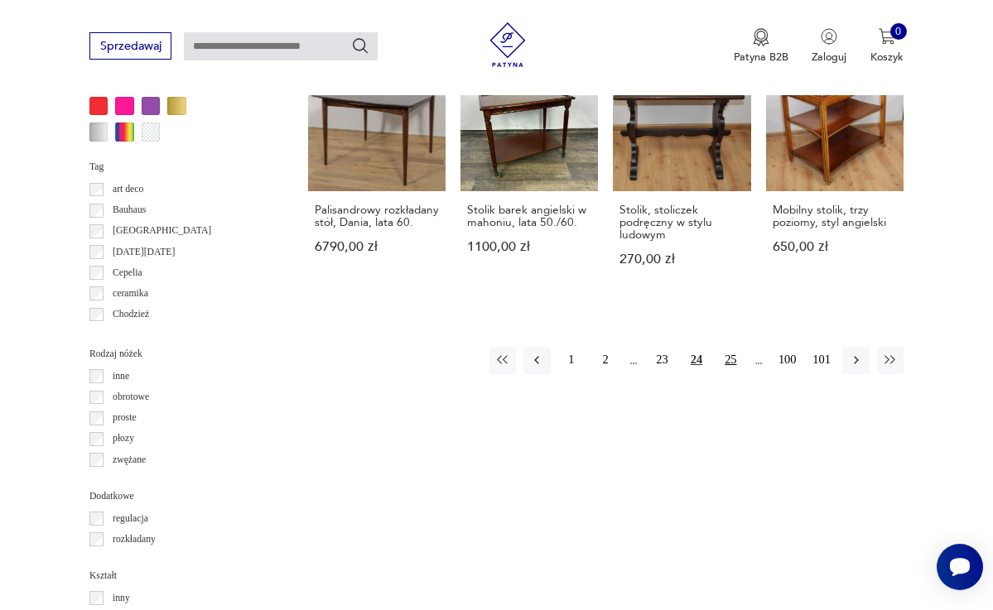
click at [730, 347] on button "25" at bounding box center [730, 360] width 26 height 26
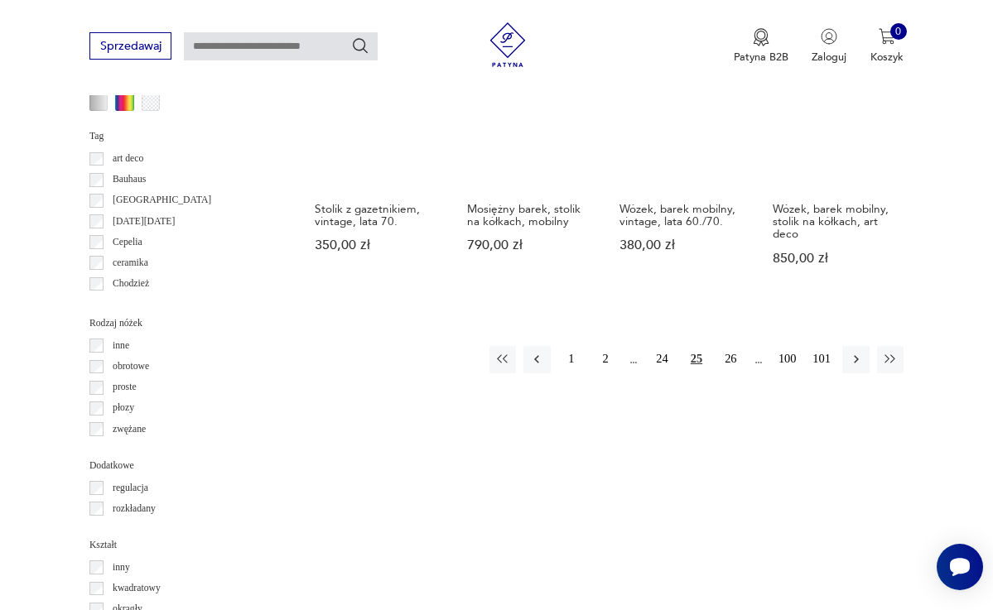
scroll to position [1527, 0]
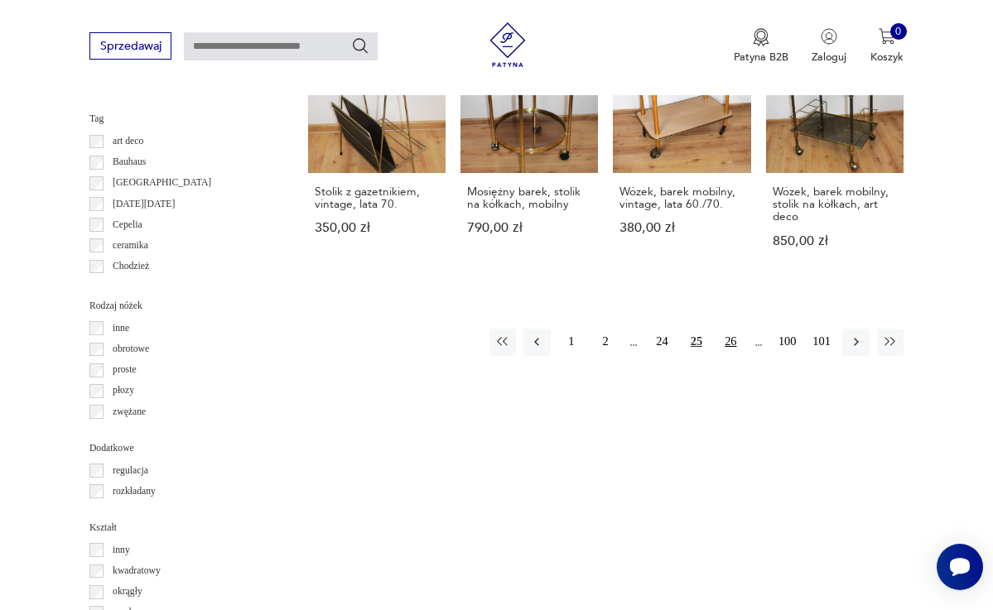
click at [729, 329] on button "26" at bounding box center [730, 342] width 26 height 26
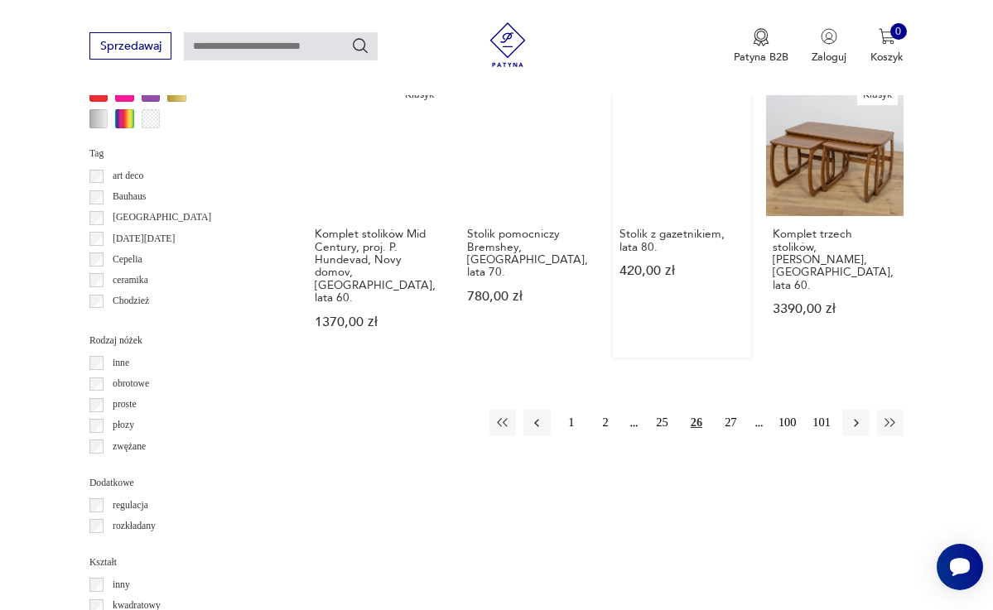
scroll to position [1503, 0]
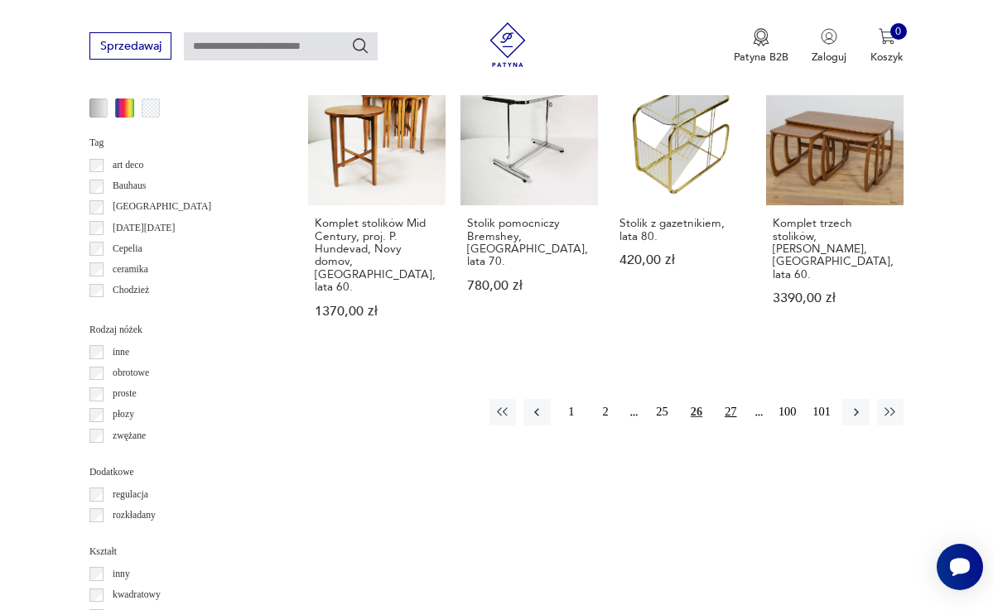
click at [734, 399] on button "27" at bounding box center [730, 412] width 26 height 26
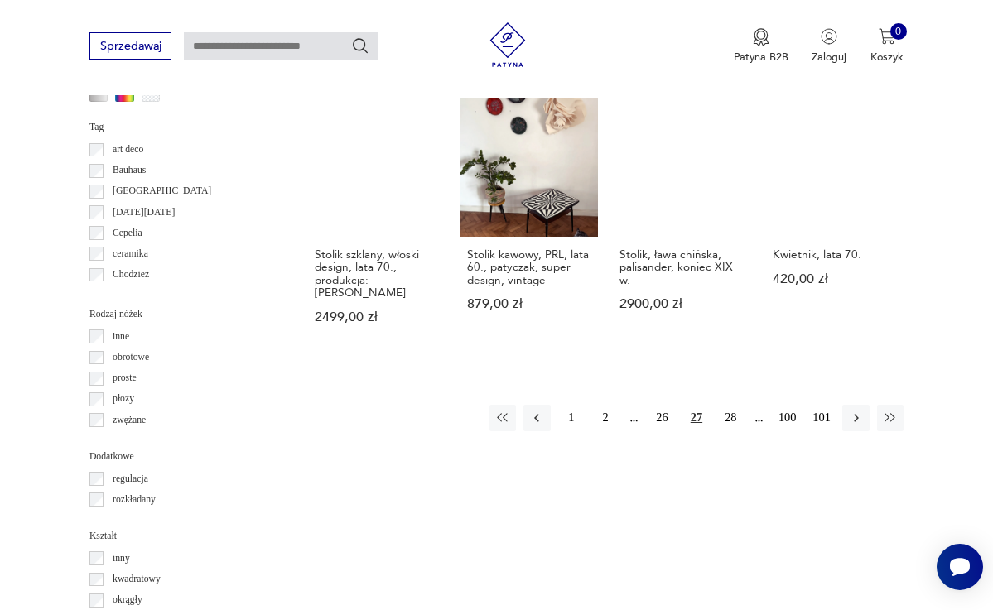
scroll to position [1558, 0]
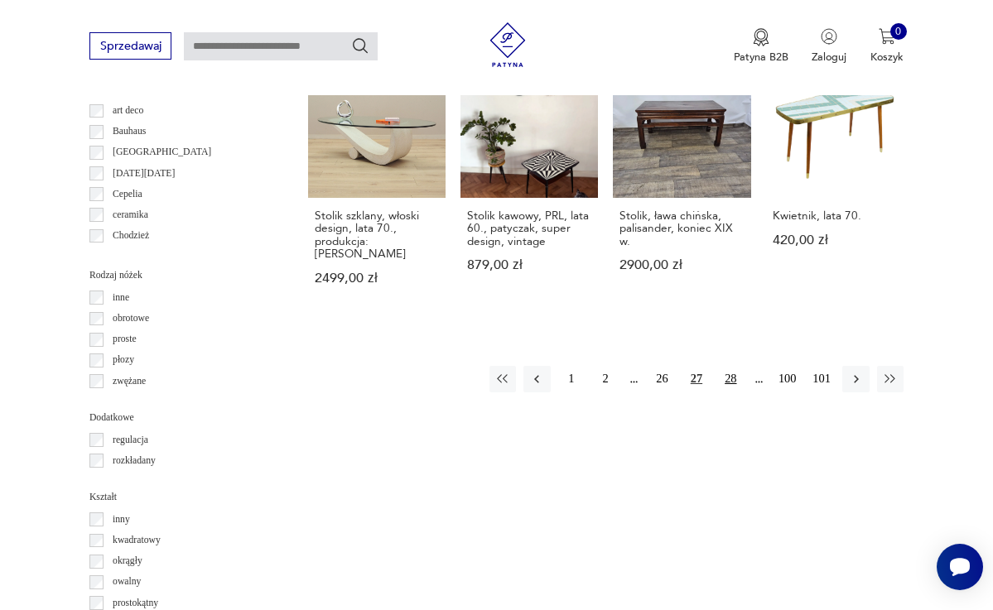
click at [729, 366] on button "28" at bounding box center [730, 379] width 26 height 26
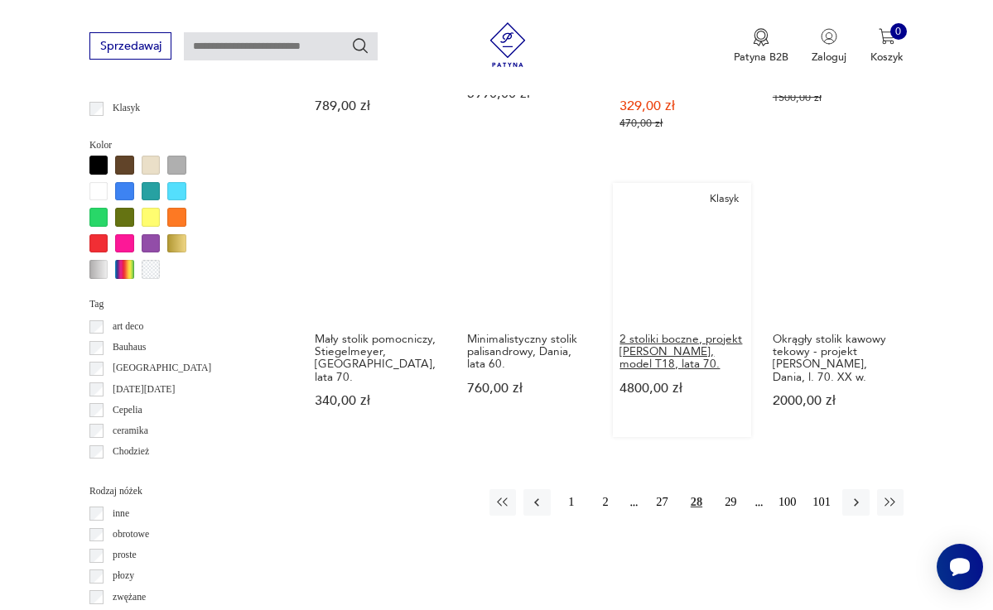
scroll to position [1353, 0]
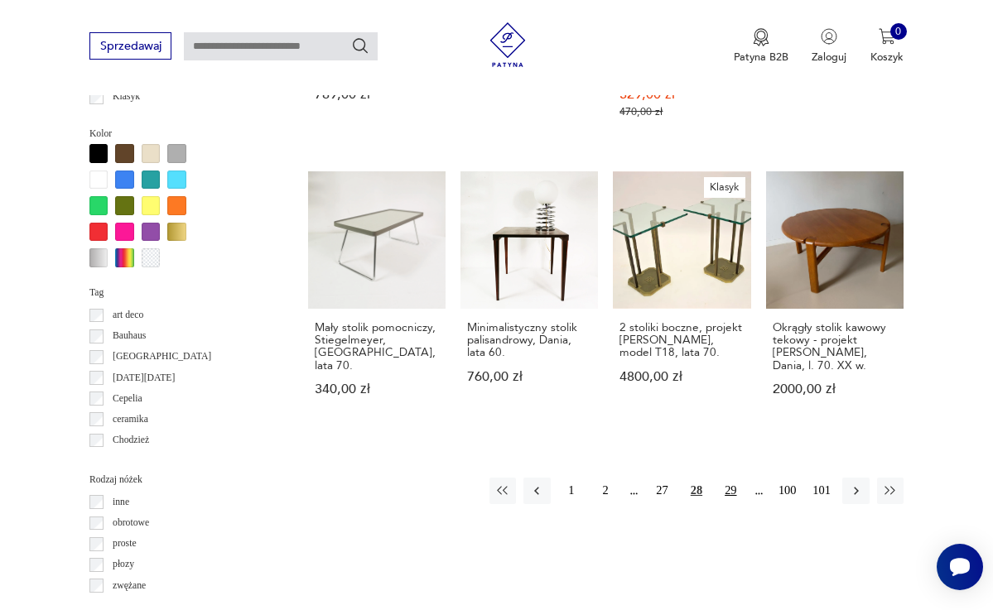
click at [729, 478] on button "29" at bounding box center [730, 491] width 26 height 26
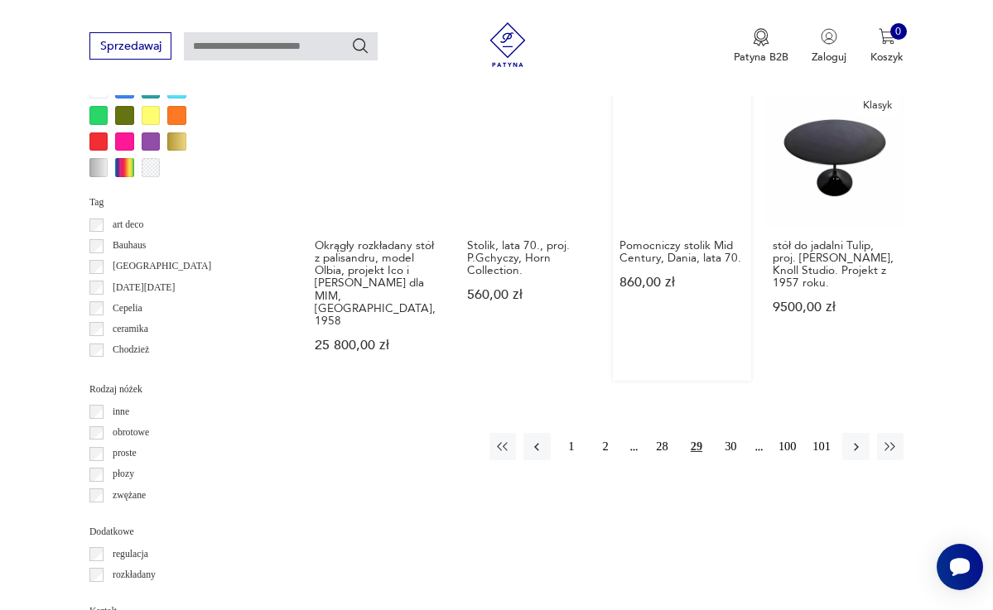
scroll to position [1450, 0]
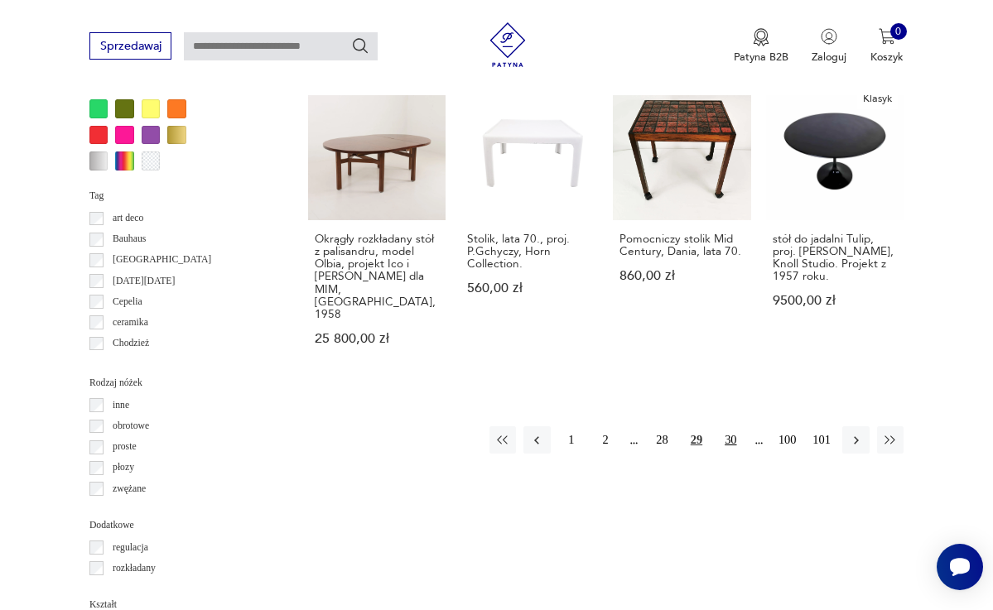
click at [730, 426] on button "30" at bounding box center [730, 439] width 26 height 26
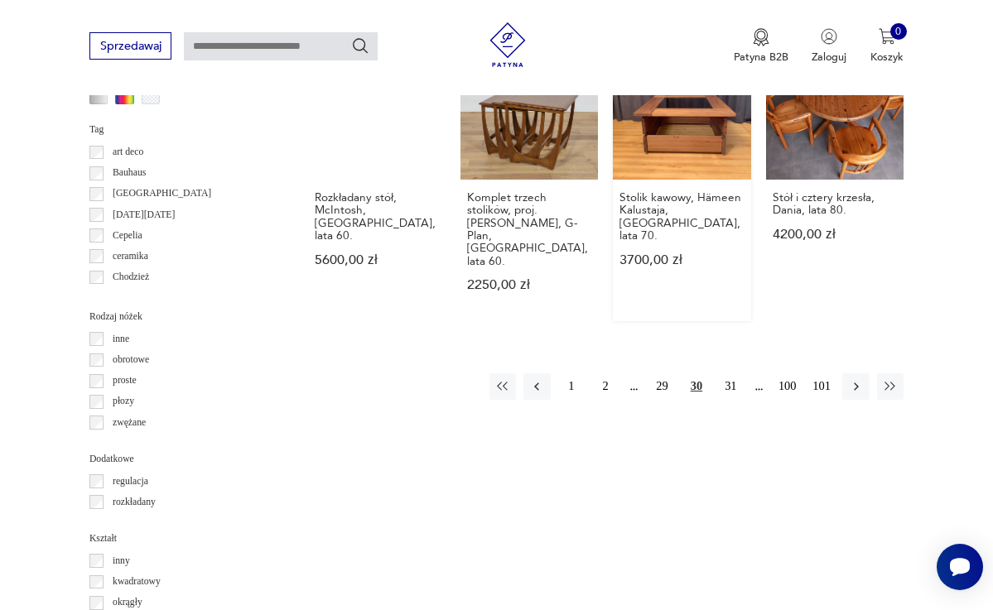
scroll to position [1518, 0]
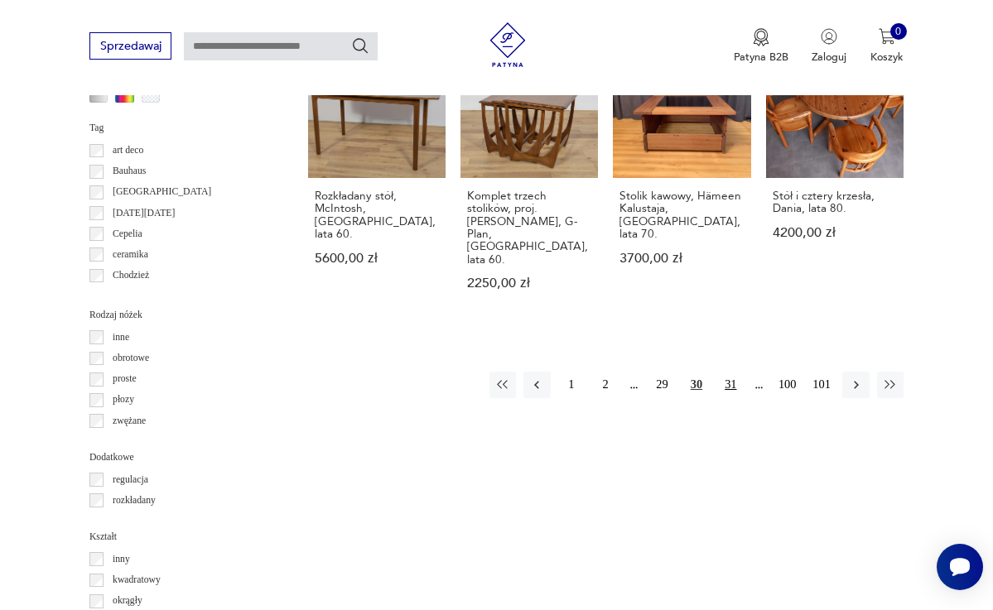
click at [729, 372] on button "31" at bounding box center [730, 385] width 26 height 26
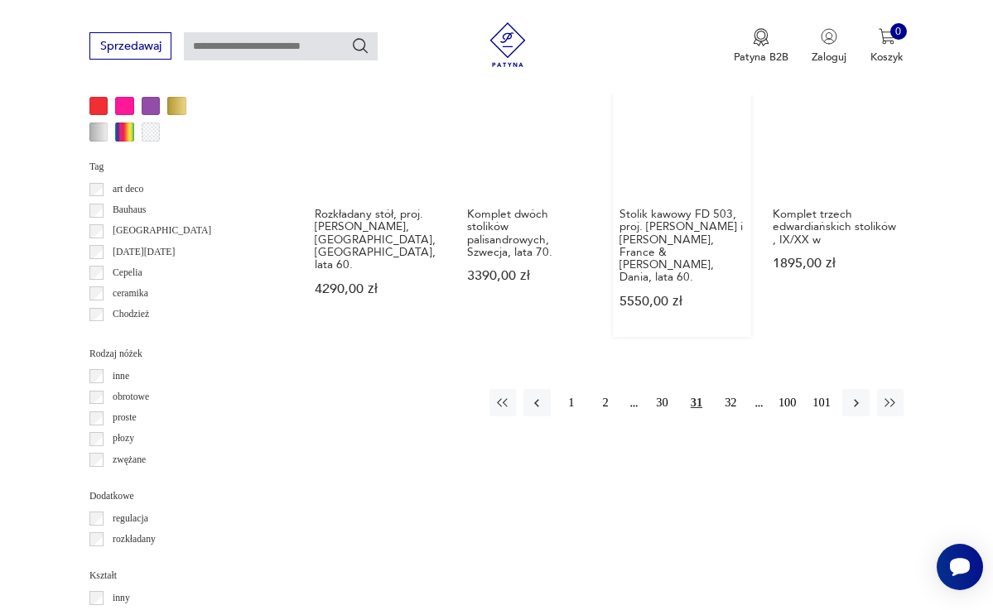
scroll to position [1493, 0]
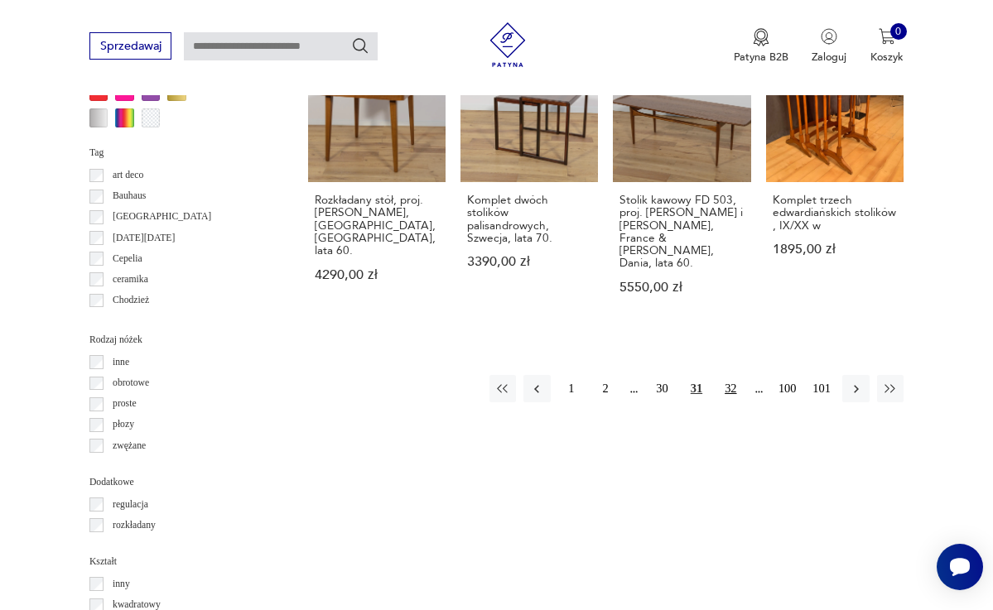
click at [729, 375] on button "32" at bounding box center [730, 388] width 26 height 26
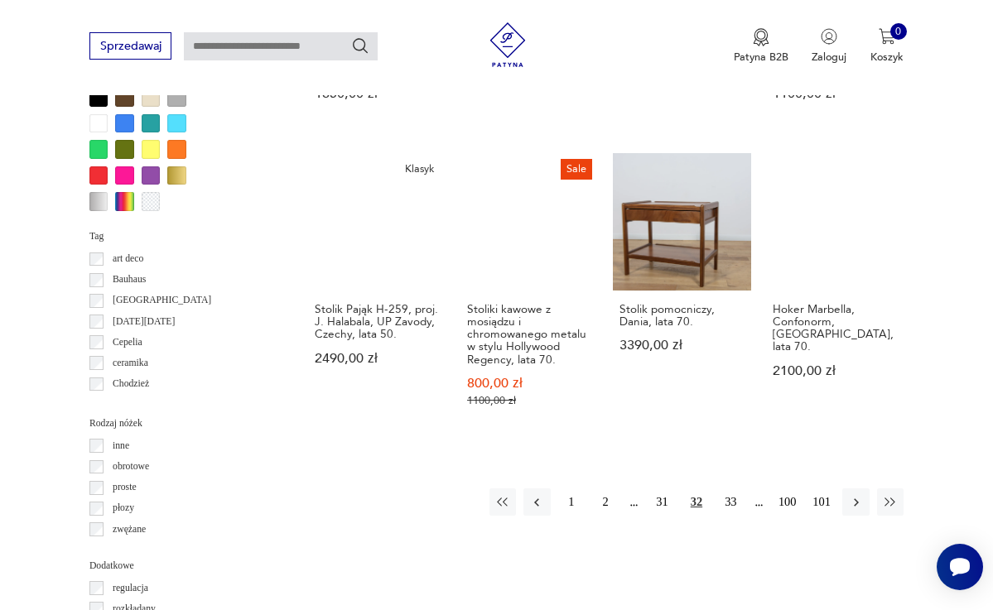
scroll to position [1442, 0]
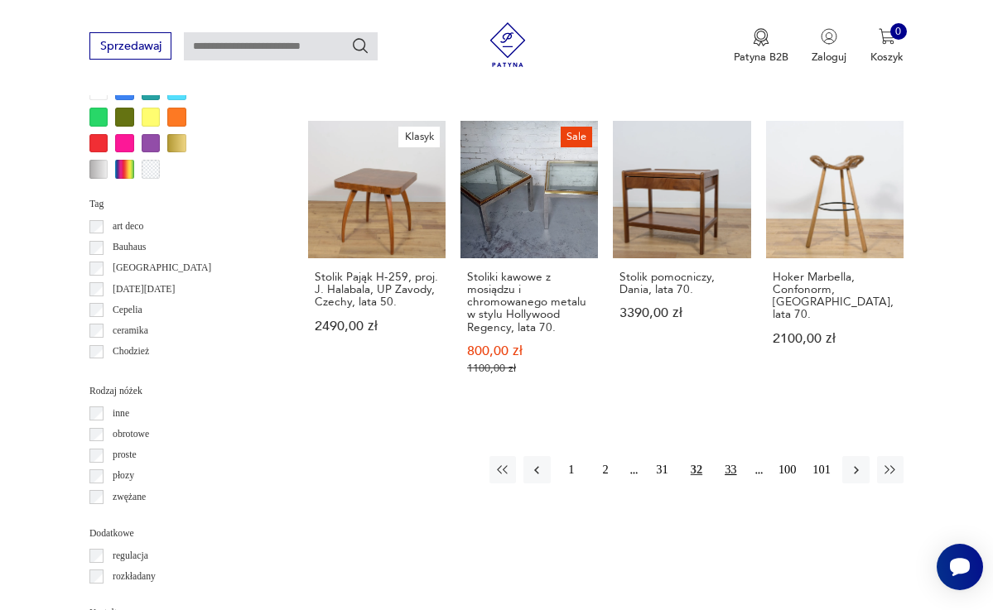
click at [734, 456] on button "33" at bounding box center [730, 469] width 26 height 26
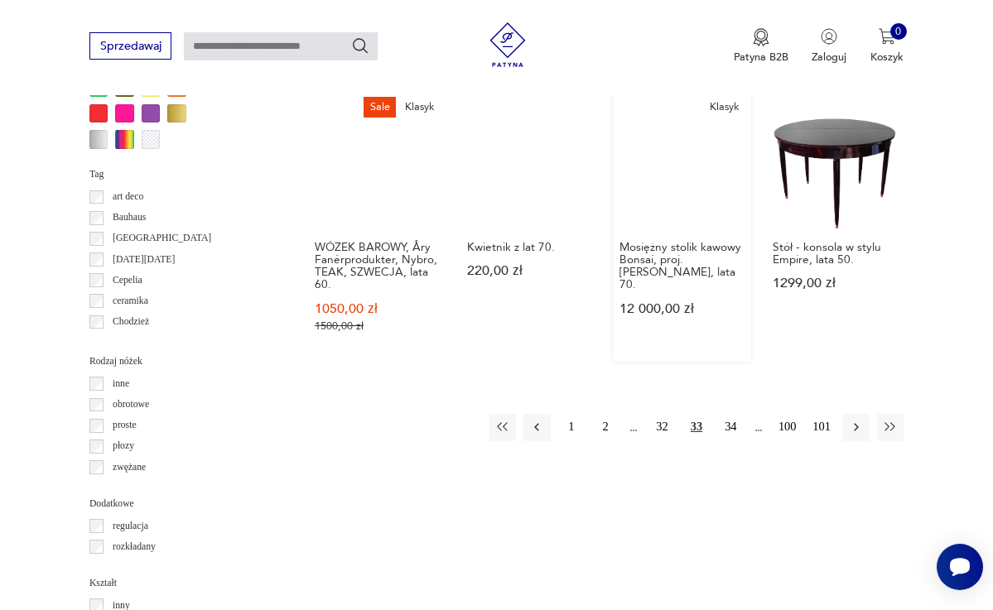
scroll to position [1487, 0]
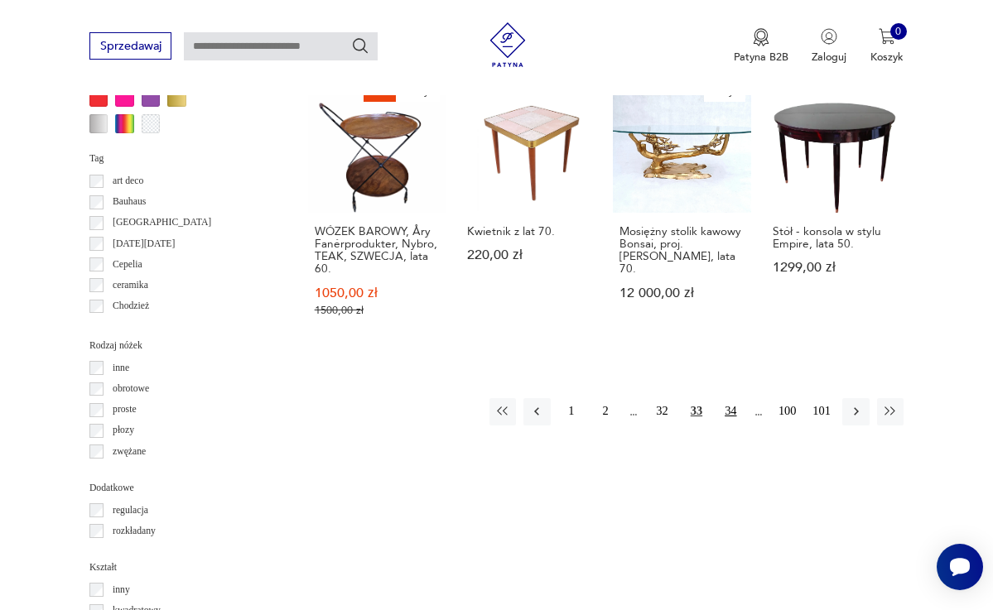
click at [729, 398] on button "34" at bounding box center [730, 411] width 26 height 26
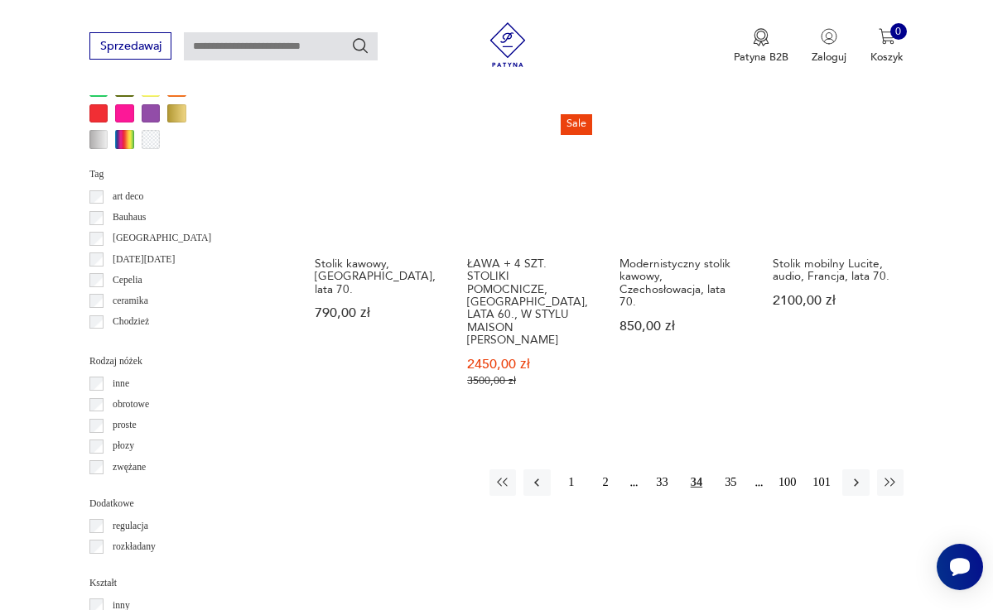
scroll to position [1519, 0]
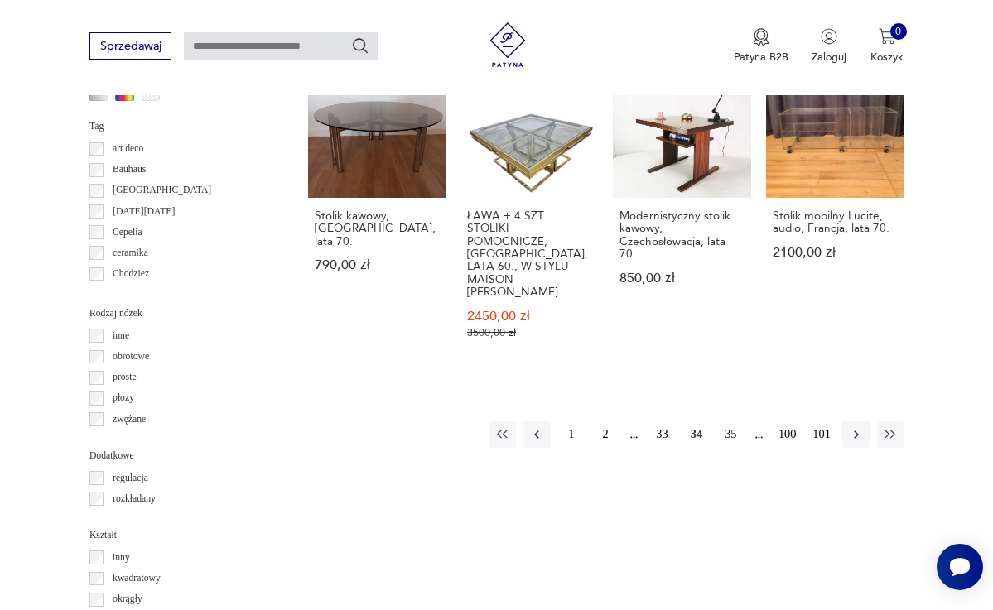
click at [730, 421] on button "35" at bounding box center [730, 434] width 26 height 26
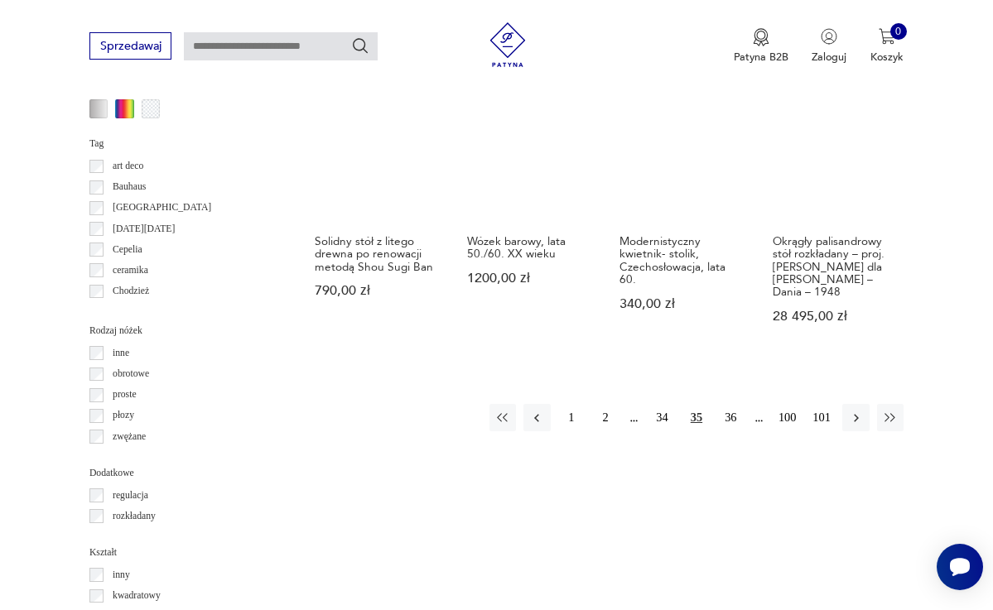
scroll to position [1483, 0]
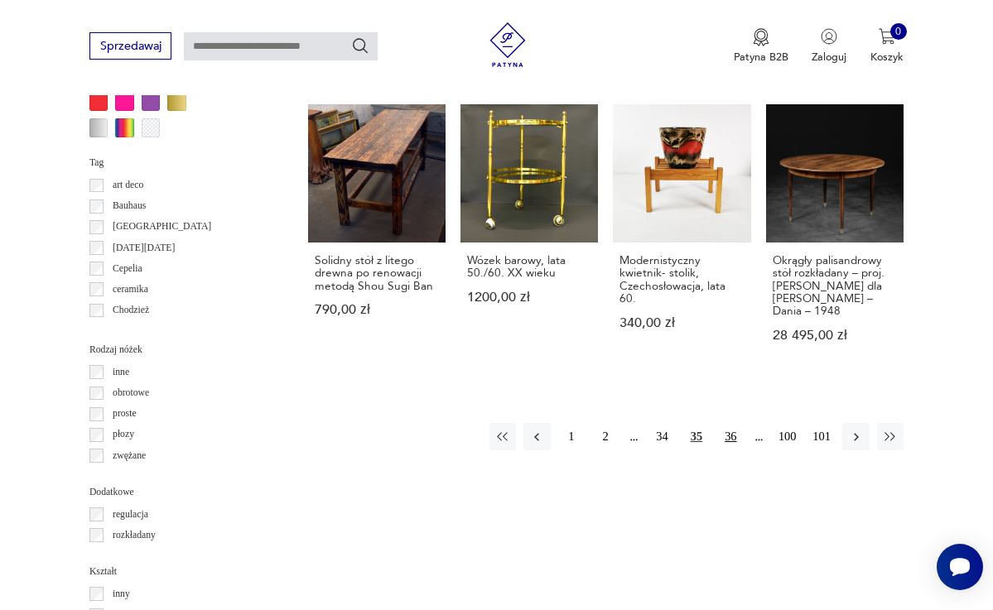
click at [732, 423] on button "36" at bounding box center [730, 436] width 26 height 26
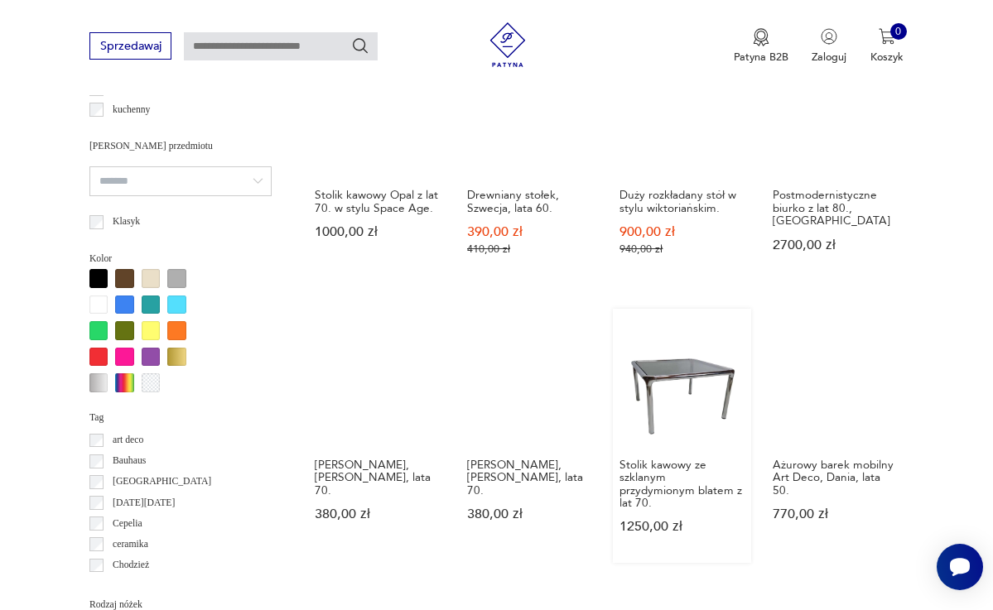
scroll to position [1230, 0]
